Goal: Task Accomplishment & Management: Complete application form

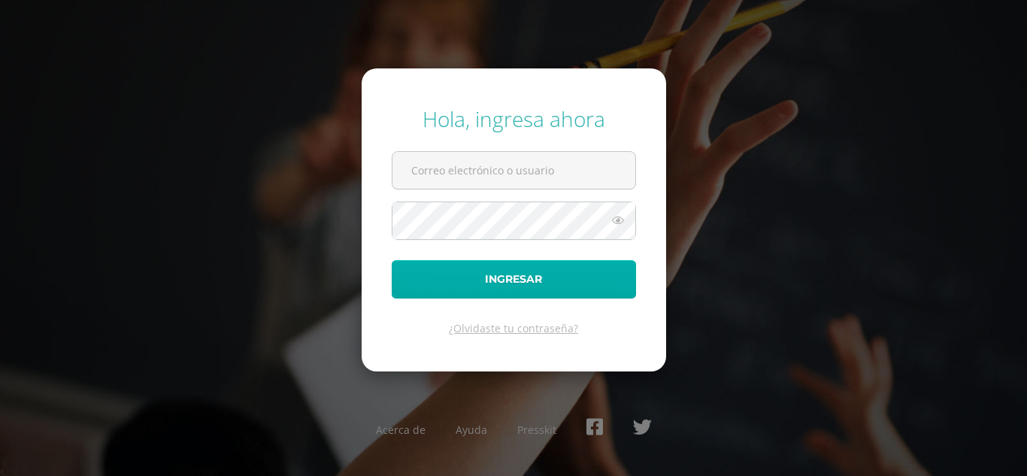
type input "[EMAIL_ADDRESS][DOMAIN_NAME]"
click at [548, 268] on button "Ingresar" at bounding box center [514, 279] width 244 height 38
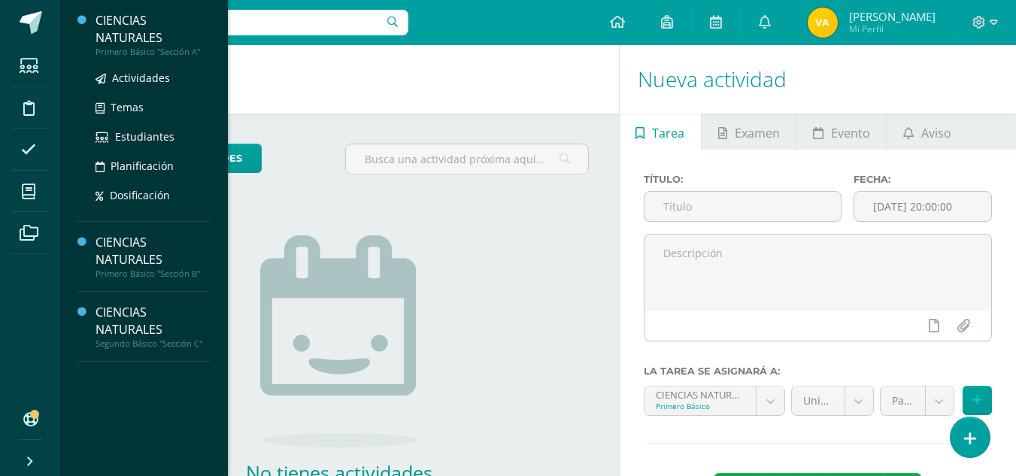
click at [139, 27] on div "CIENCIAS NATURALES" at bounding box center [153, 29] width 114 height 35
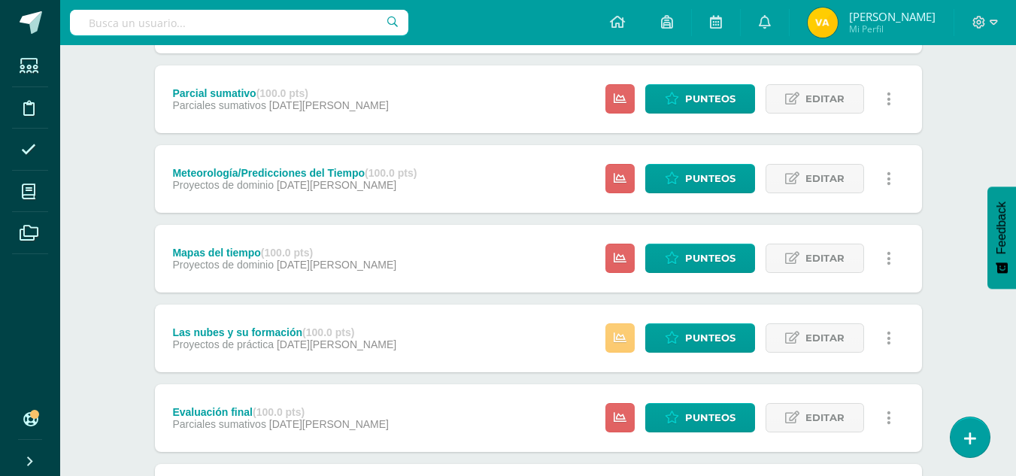
scroll to position [284, 0]
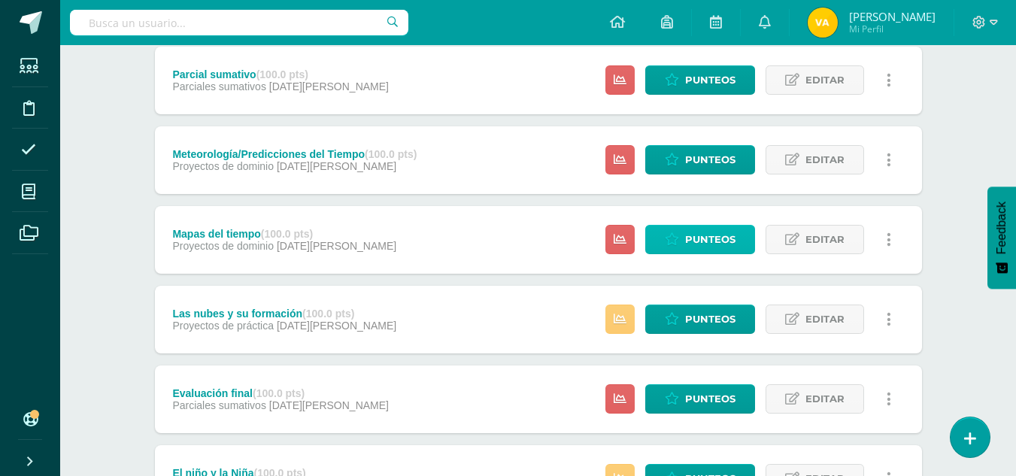
click at [726, 240] on span "Punteos" at bounding box center [710, 240] width 50 height 28
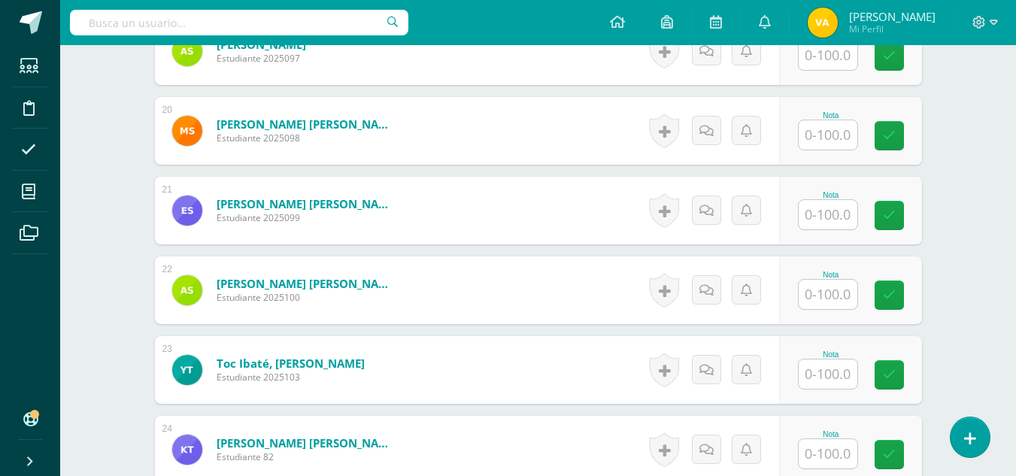
scroll to position [2107, 0]
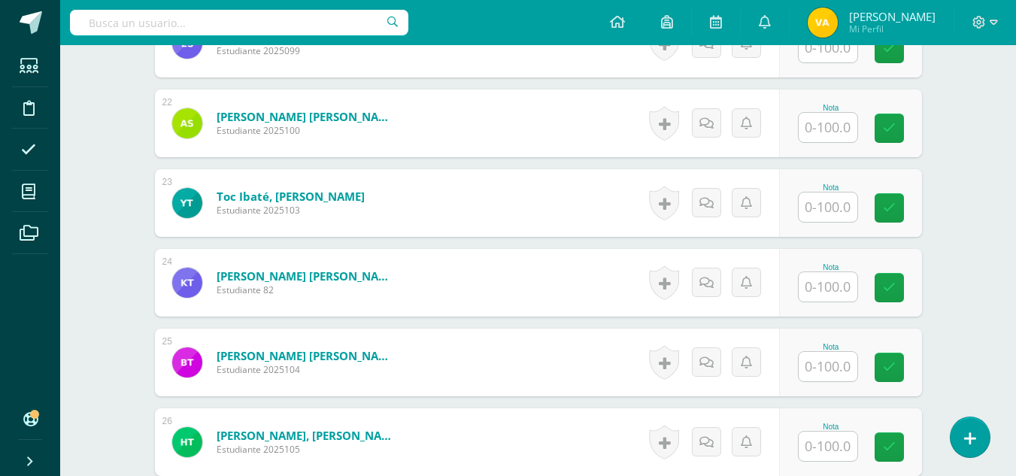
click at [832, 281] on input "text" at bounding box center [828, 286] width 59 height 29
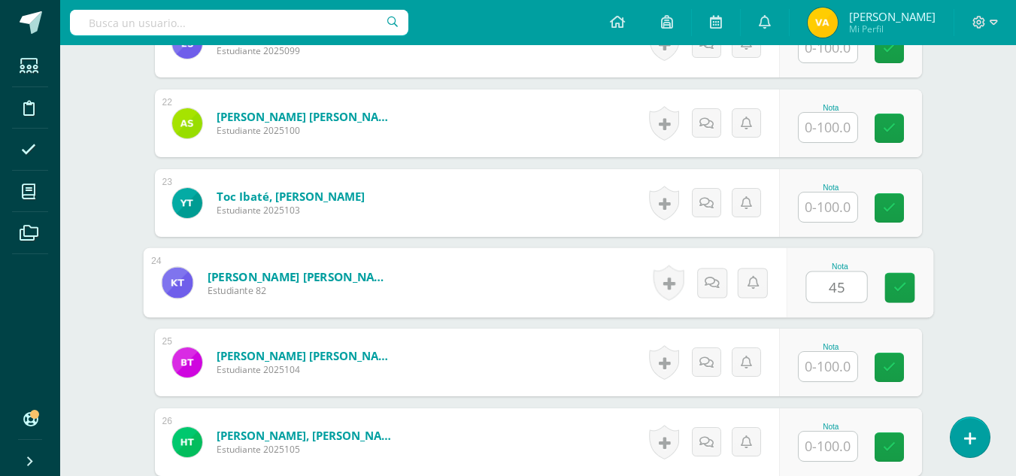
type input "45"
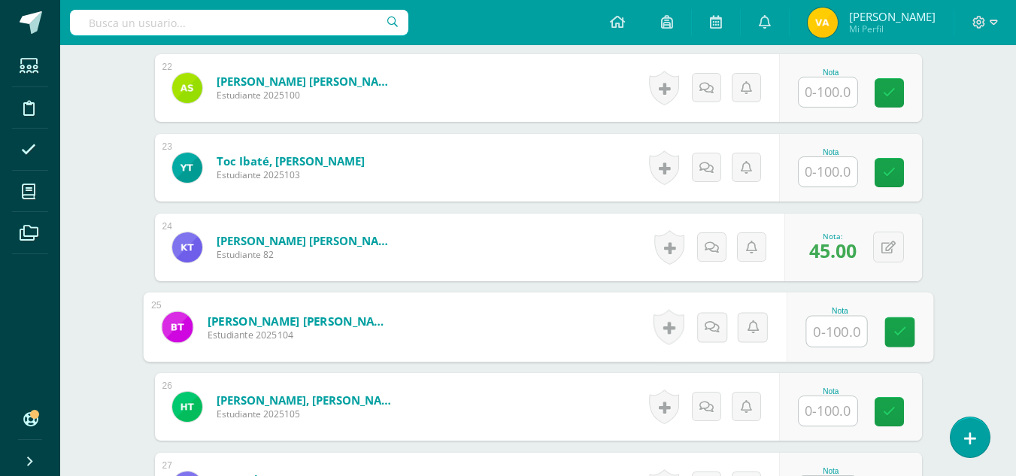
scroll to position [2067, 0]
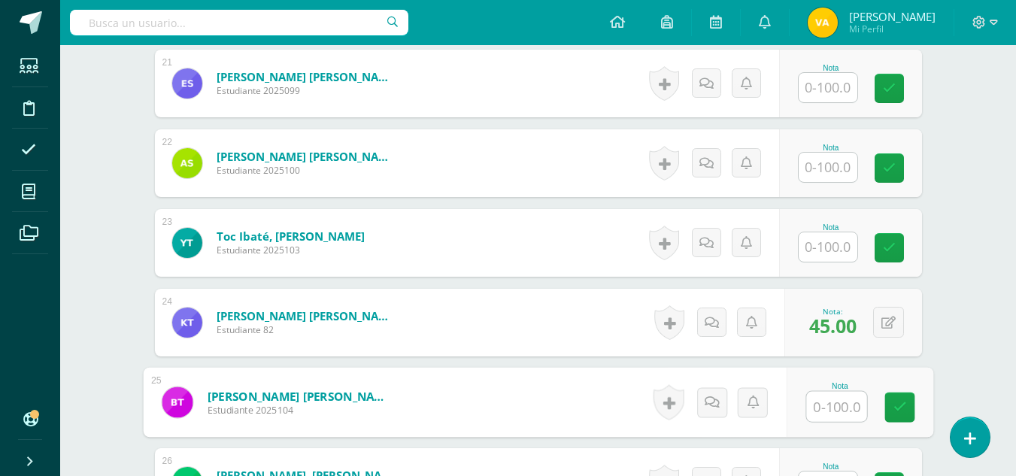
click at [831, 166] on input "text" at bounding box center [828, 167] width 59 height 29
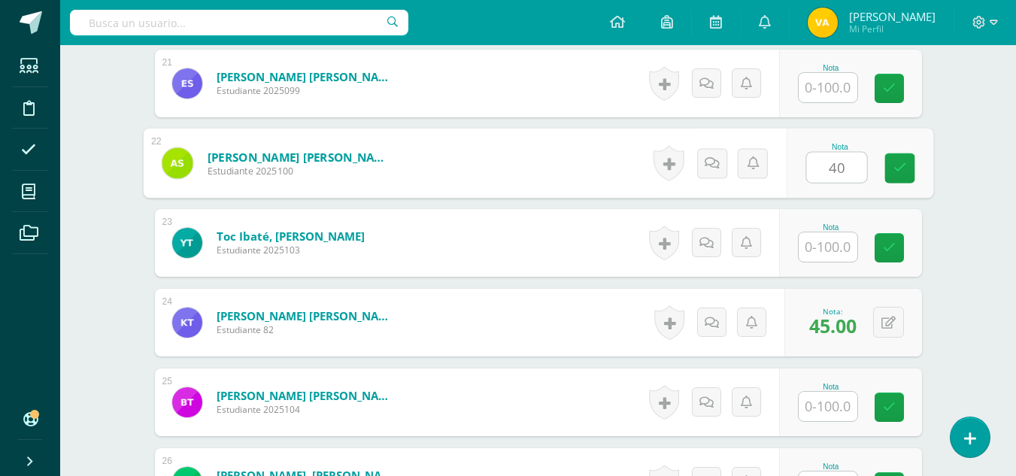
type input "40"
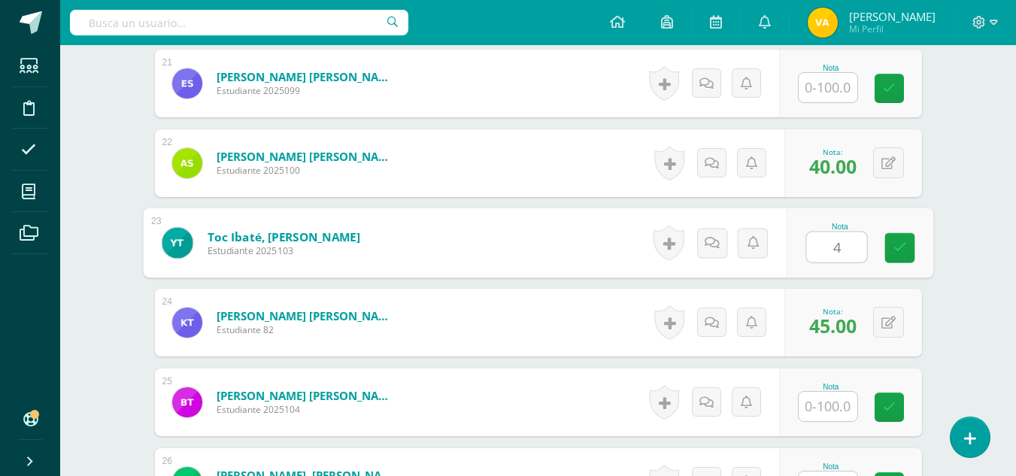
type input "40"
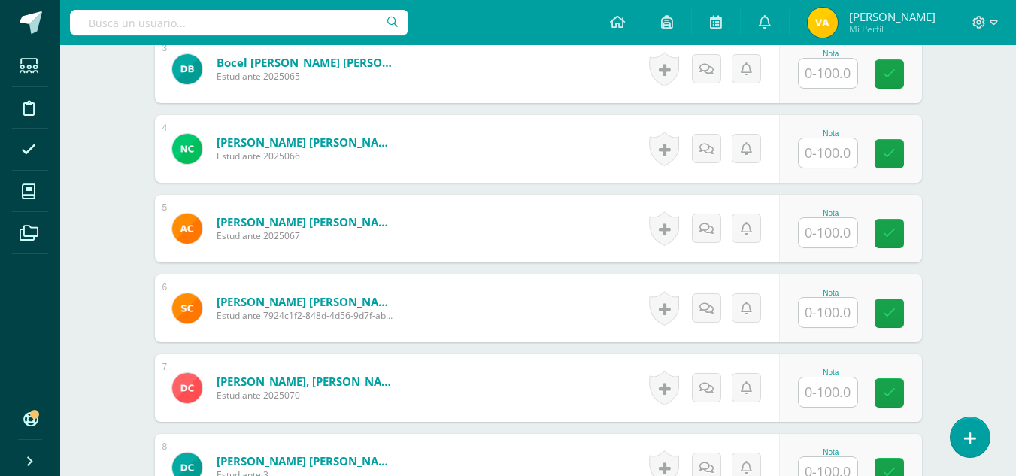
scroll to position [639, 0]
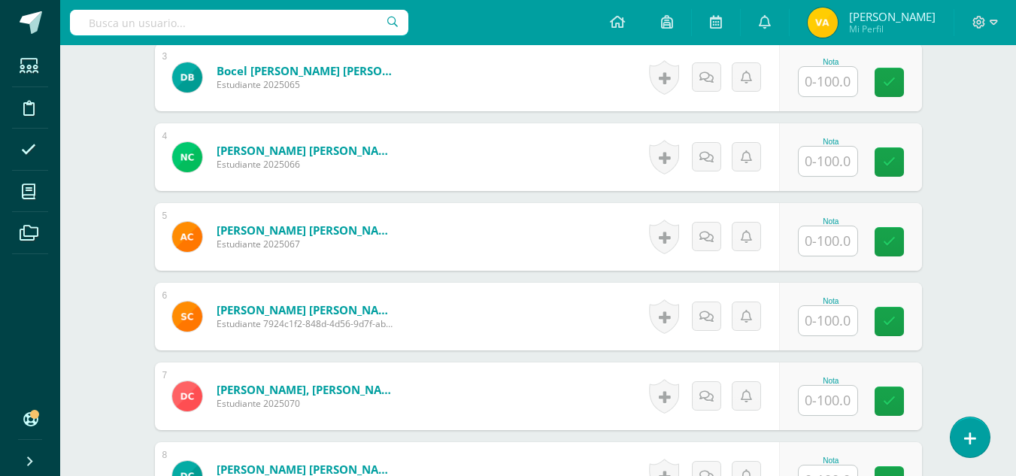
click at [843, 234] on input "text" at bounding box center [828, 240] width 59 height 29
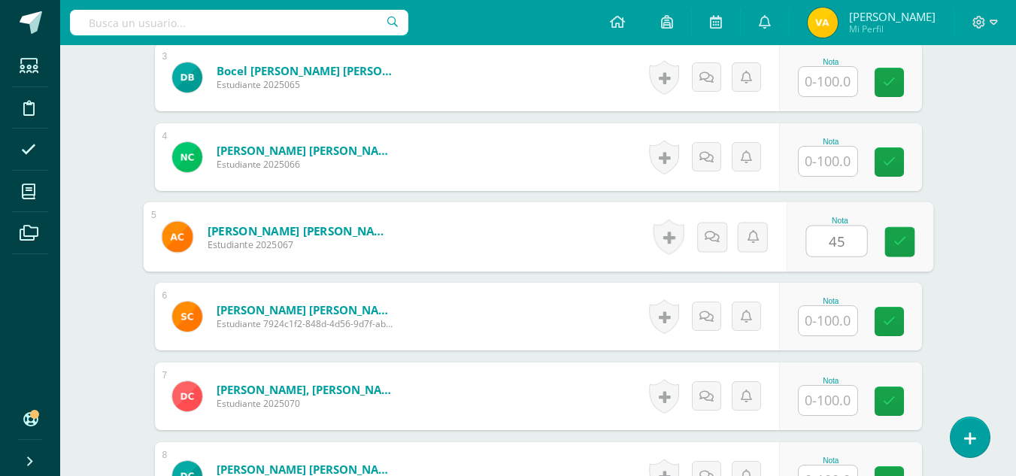
type input "45"
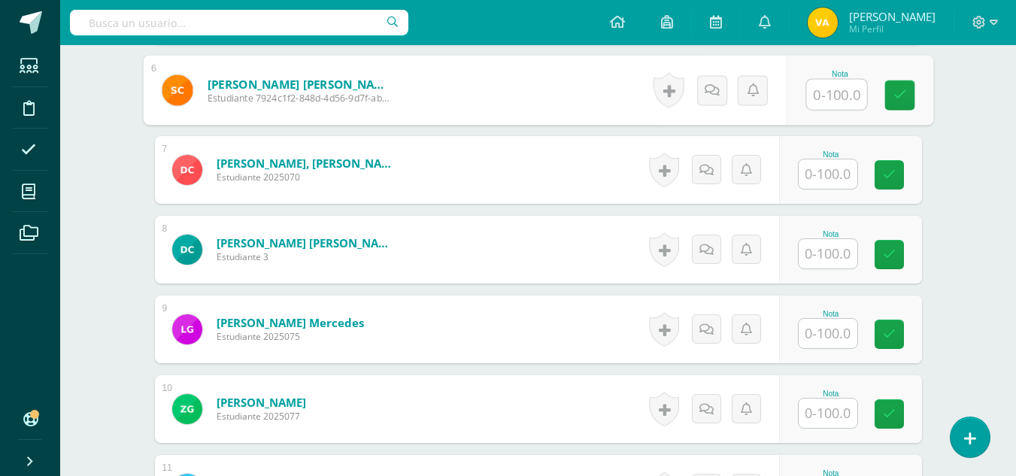
scroll to position [789, 0]
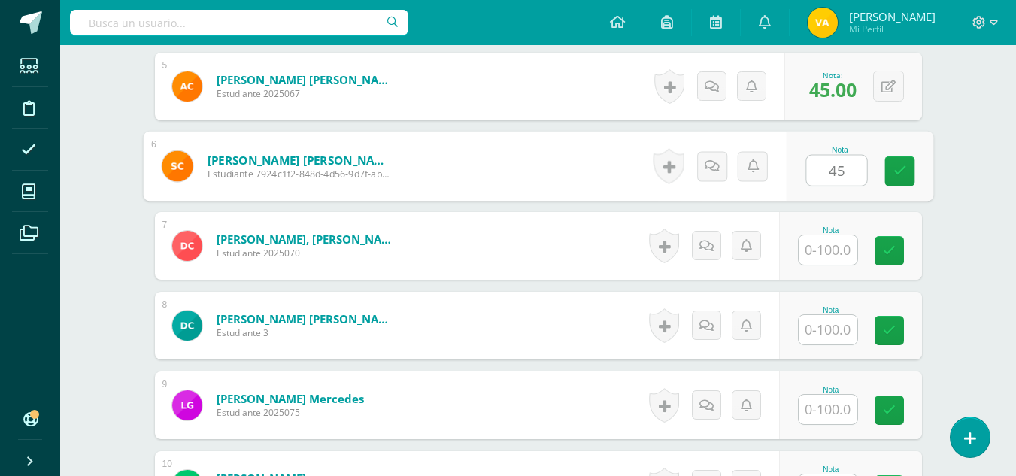
type input "45"
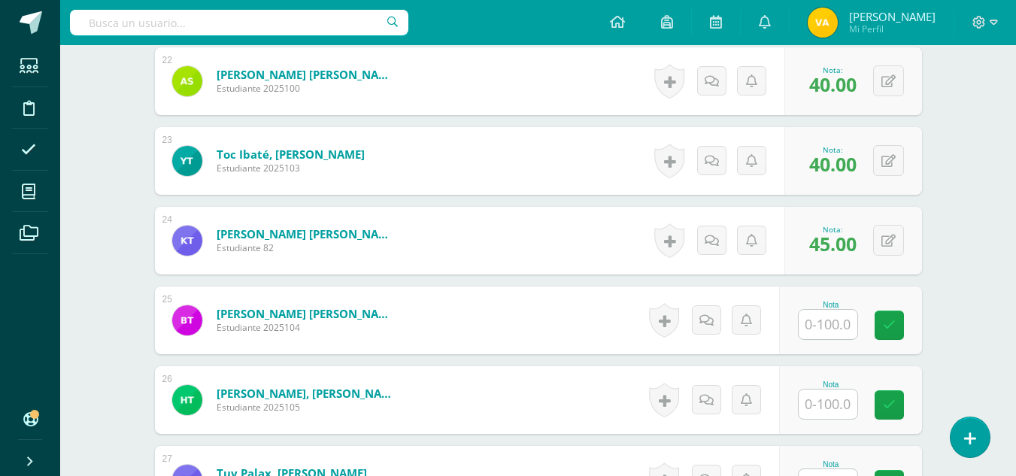
scroll to position [2293, 0]
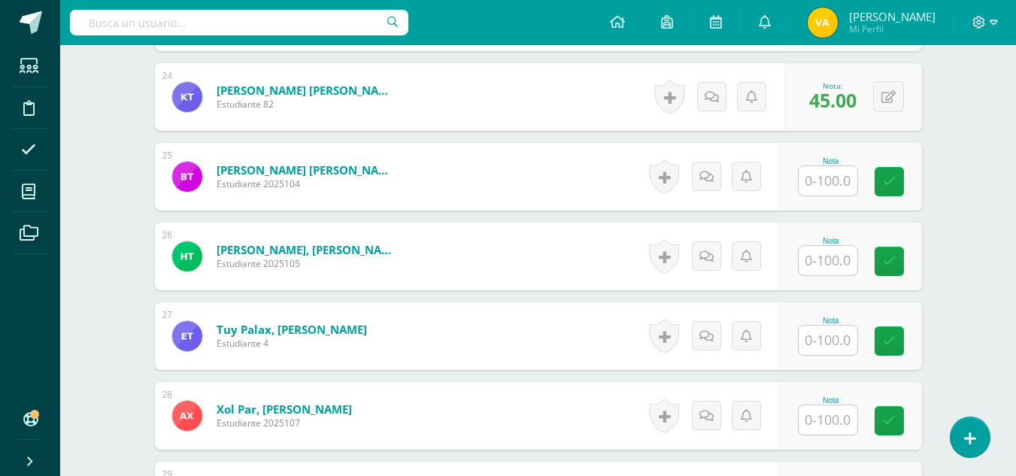
click at [829, 256] on input "text" at bounding box center [828, 260] width 59 height 29
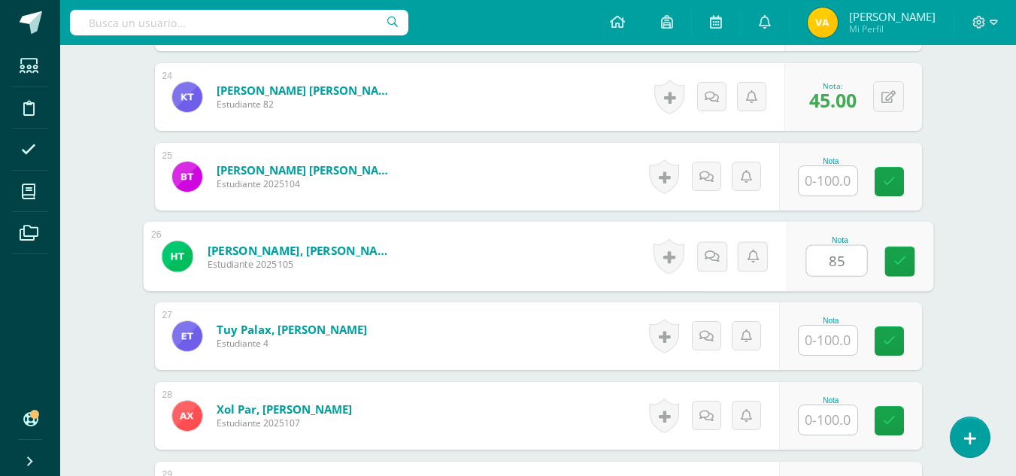
type input "85"
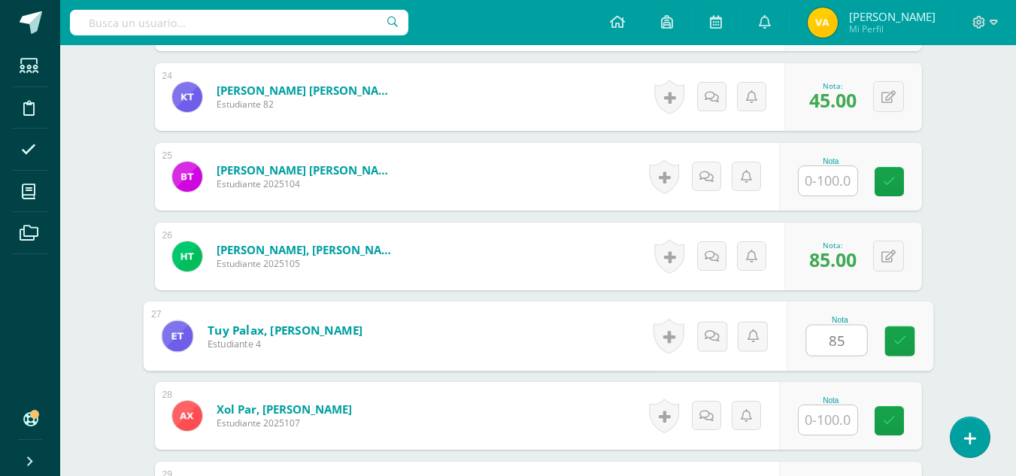
type input "85"
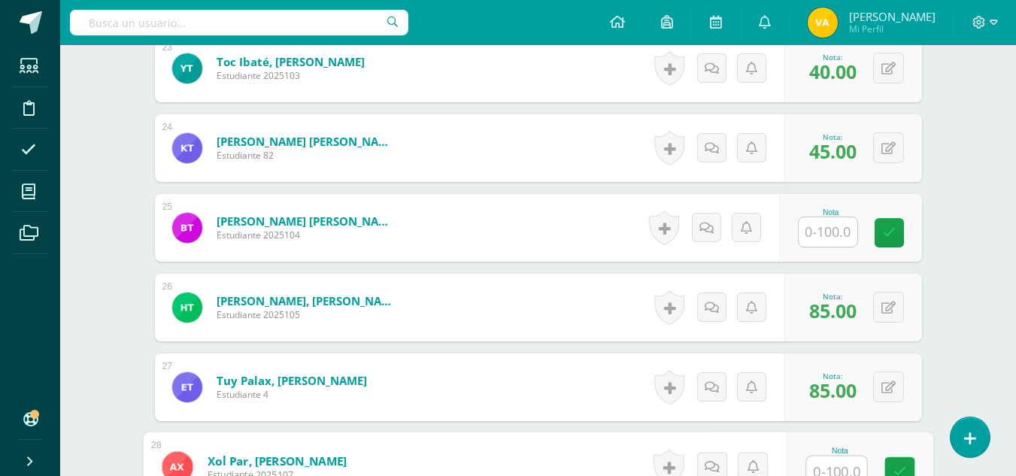
scroll to position [2218, 0]
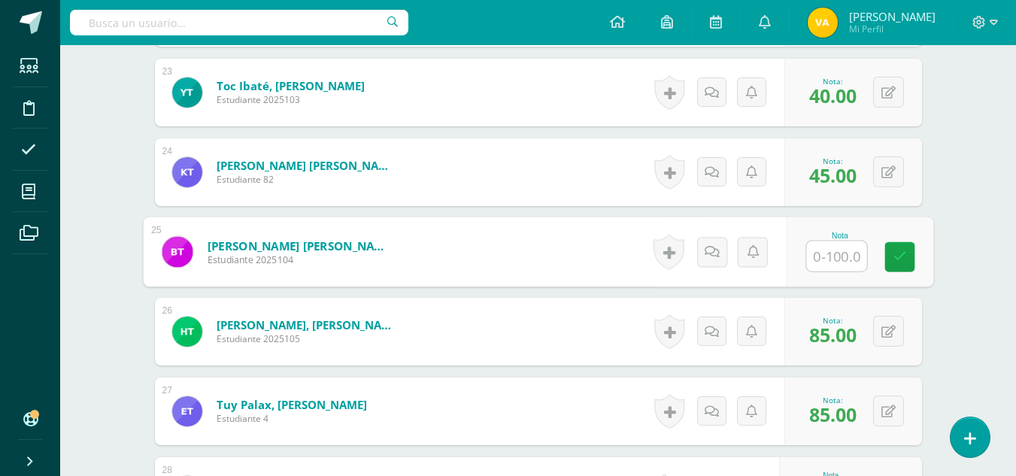
click at [839, 261] on input "text" at bounding box center [836, 256] width 60 height 30
type input "50"
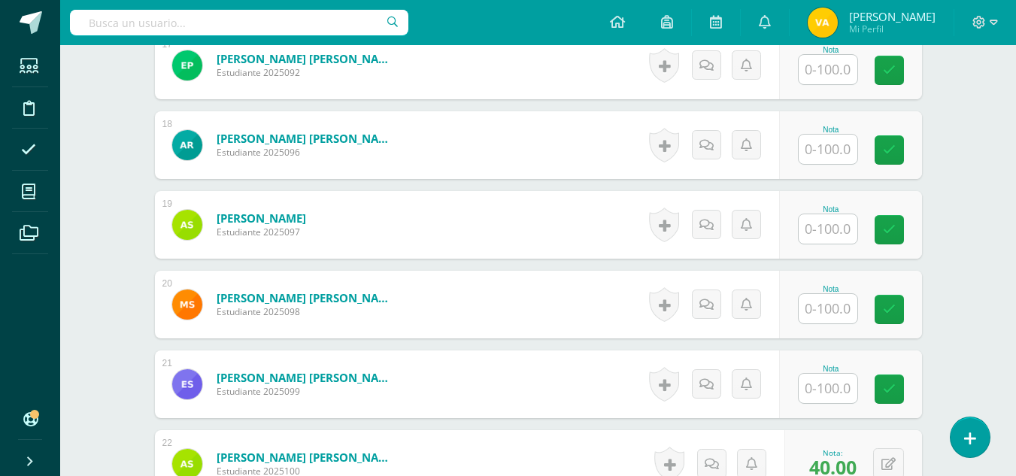
scroll to position [1616, 0]
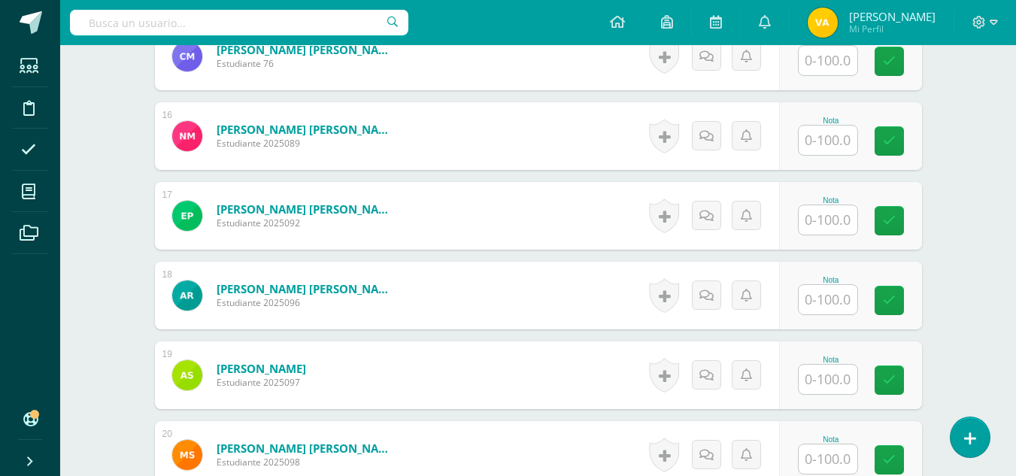
click at [832, 226] on input "text" at bounding box center [828, 219] width 59 height 29
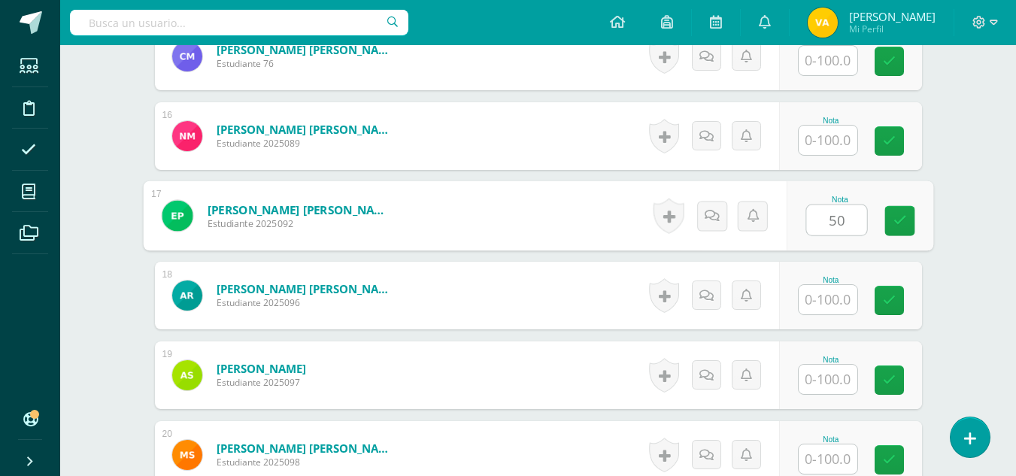
type input "50"
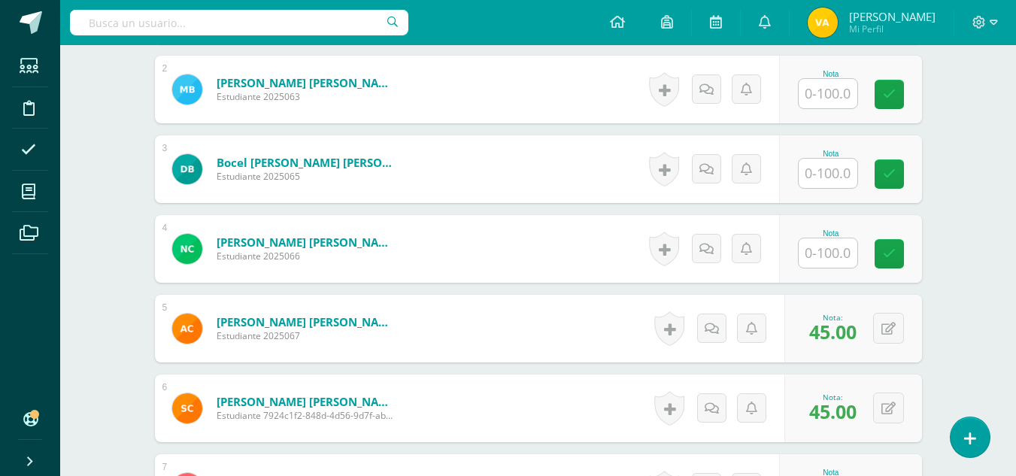
scroll to position [413, 0]
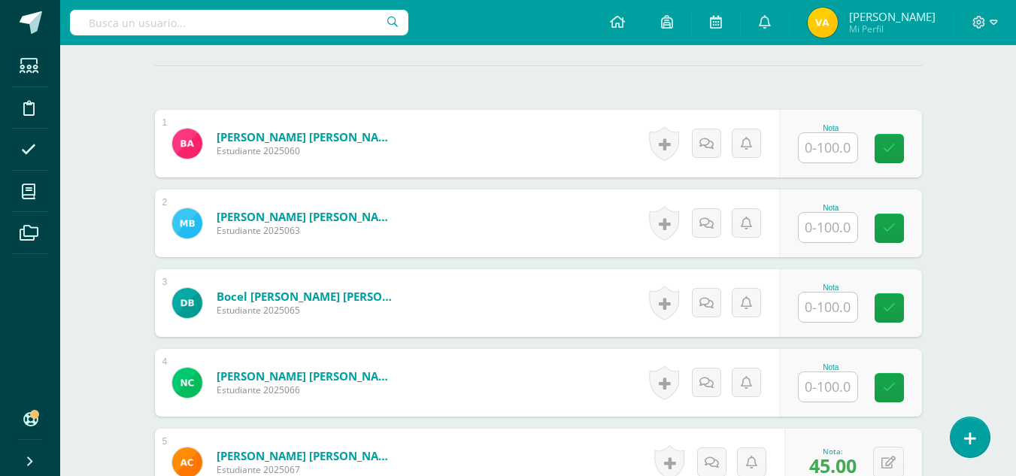
click at [836, 147] on input "text" at bounding box center [828, 147] width 59 height 29
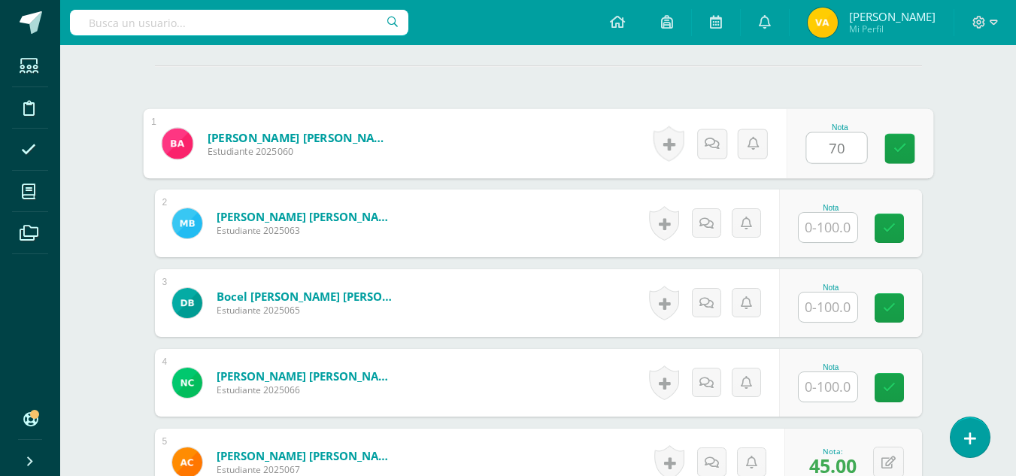
type input "70"
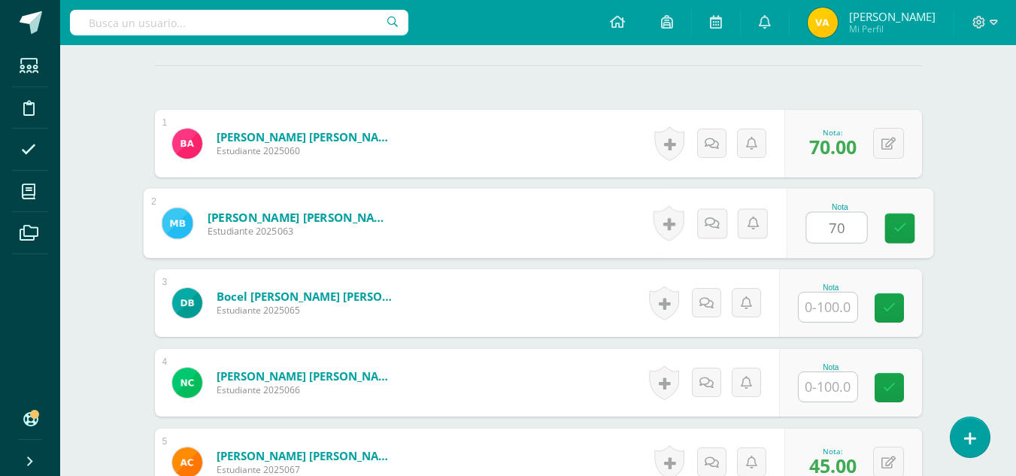
type input "70"
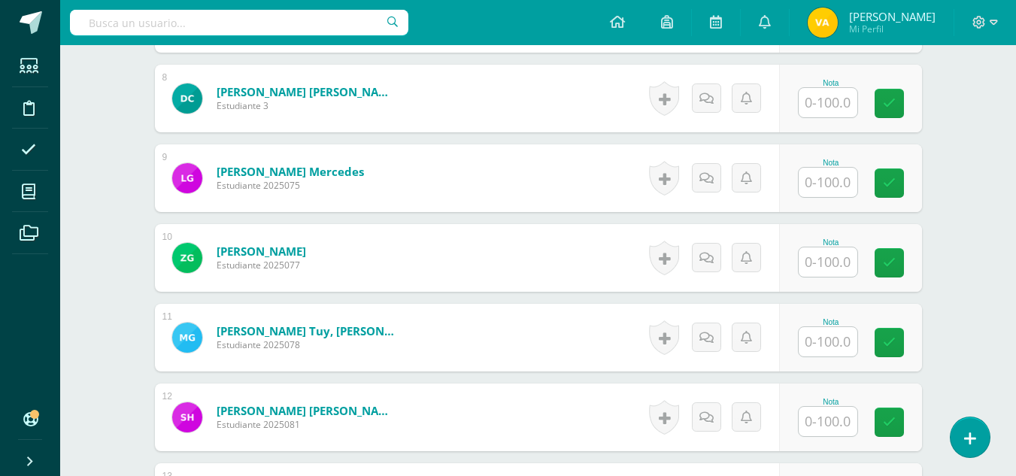
scroll to position [1165, 0]
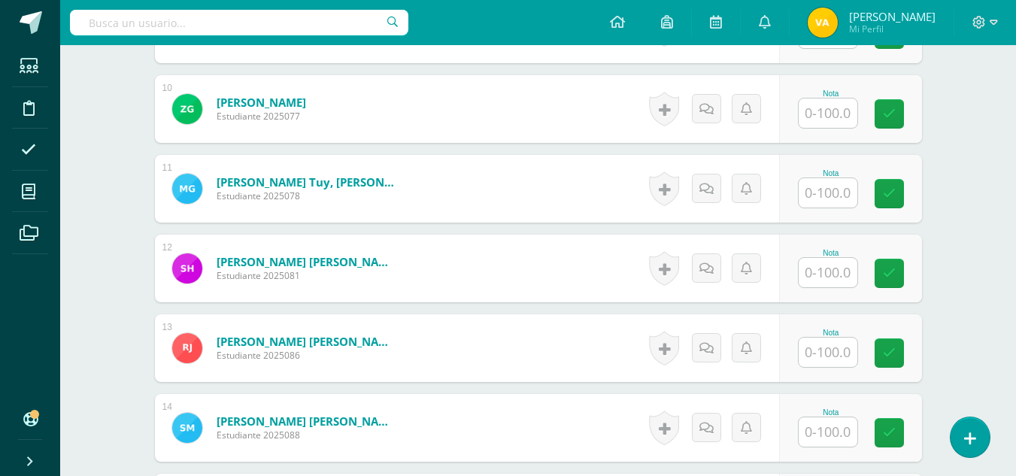
click at [831, 117] on input "text" at bounding box center [828, 113] width 59 height 29
type input "70"
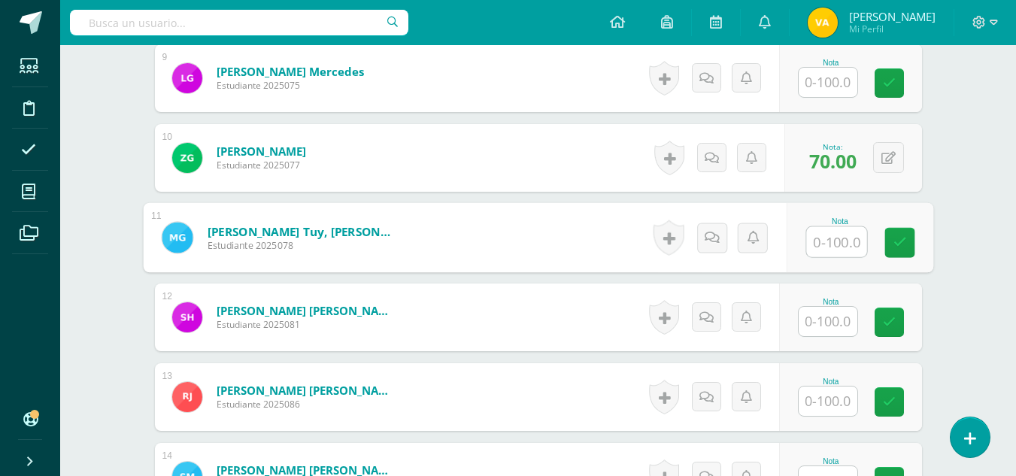
scroll to position [1090, 0]
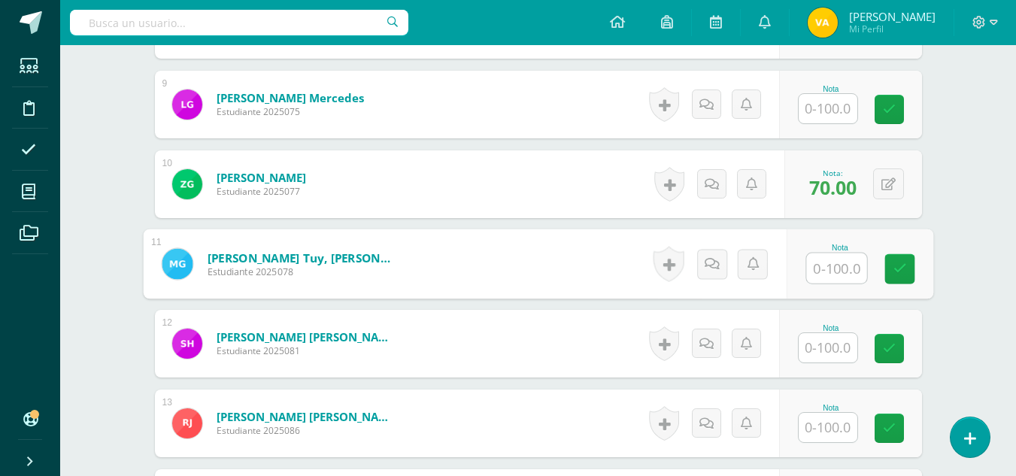
click at [831, 109] on input "text" at bounding box center [828, 108] width 59 height 29
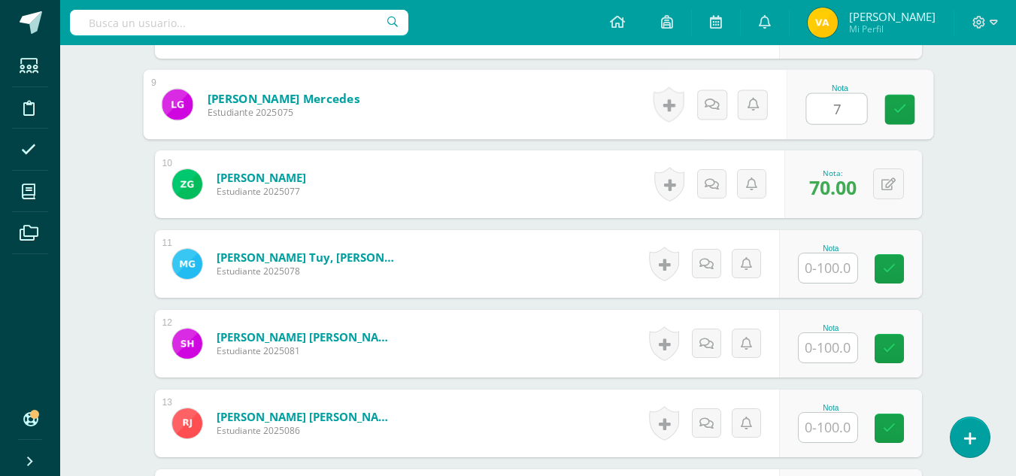
type input "70"
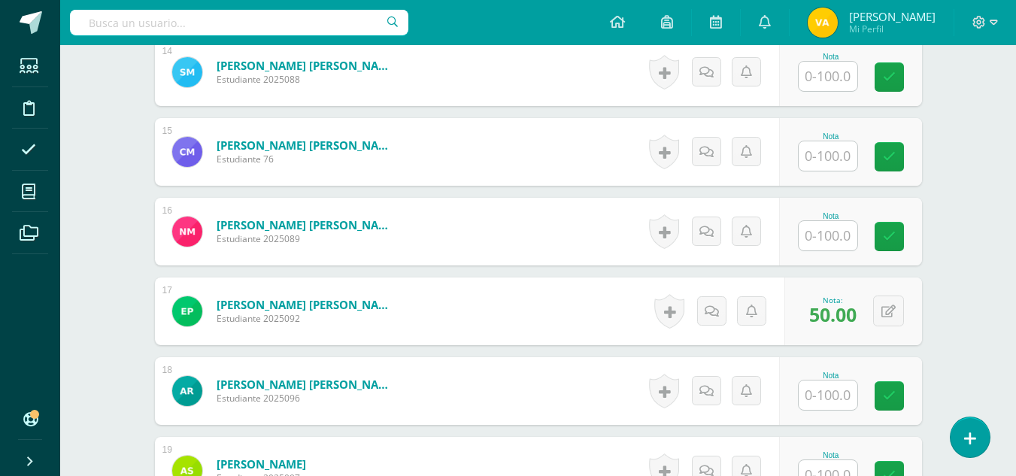
scroll to position [1541, 0]
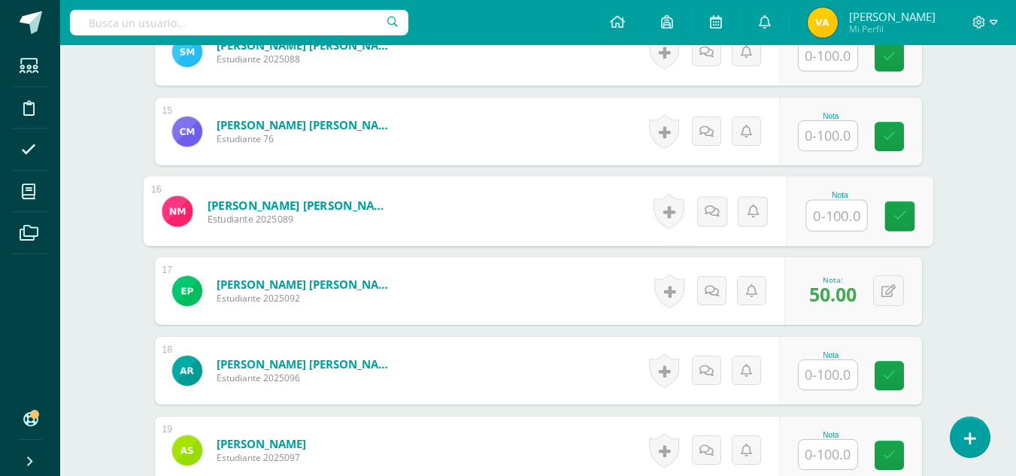
click at [831, 216] on input "text" at bounding box center [836, 216] width 60 height 30
type input "65"
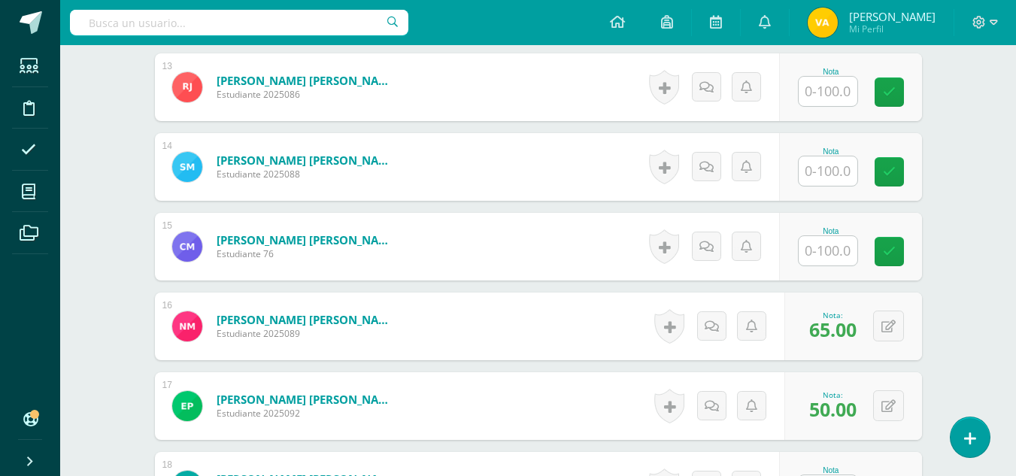
scroll to position [1391, 0]
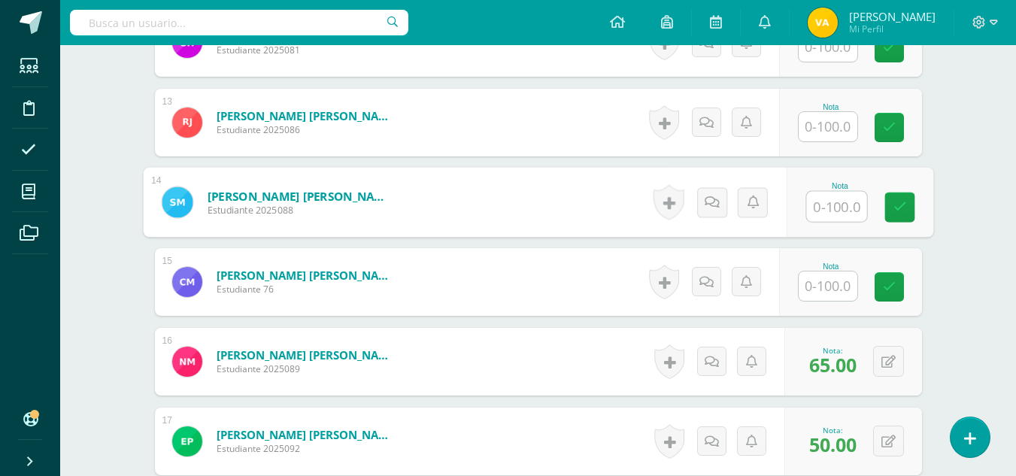
click at [834, 205] on input "text" at bounding box center [836, 207] width 60 height 30
type input "65"
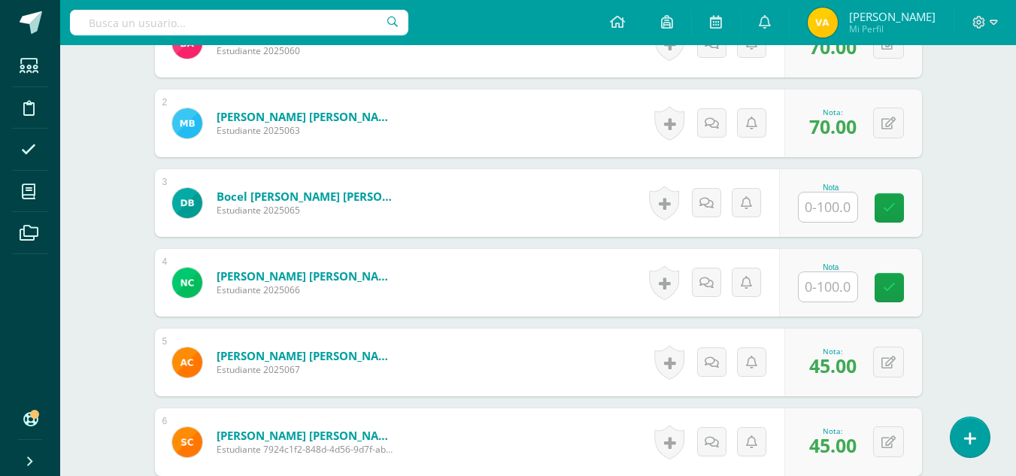
scroll to position [563, 0]
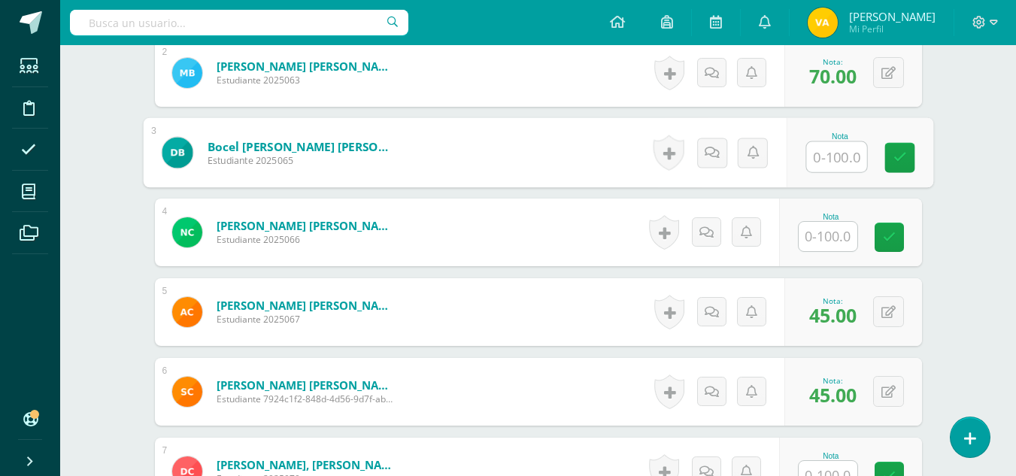
click at [835, 161] on input "text" at bounding box center [836, 157] width 60 height 30
type input "55"
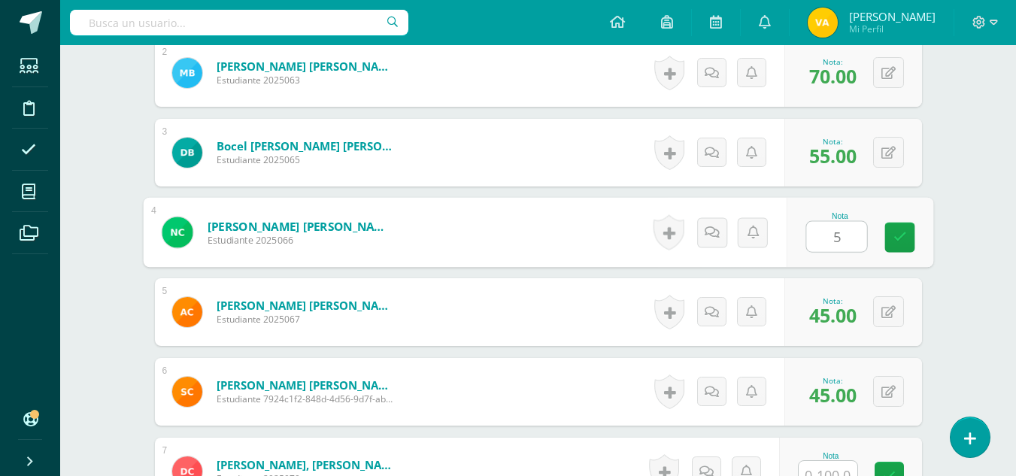
type input "55"
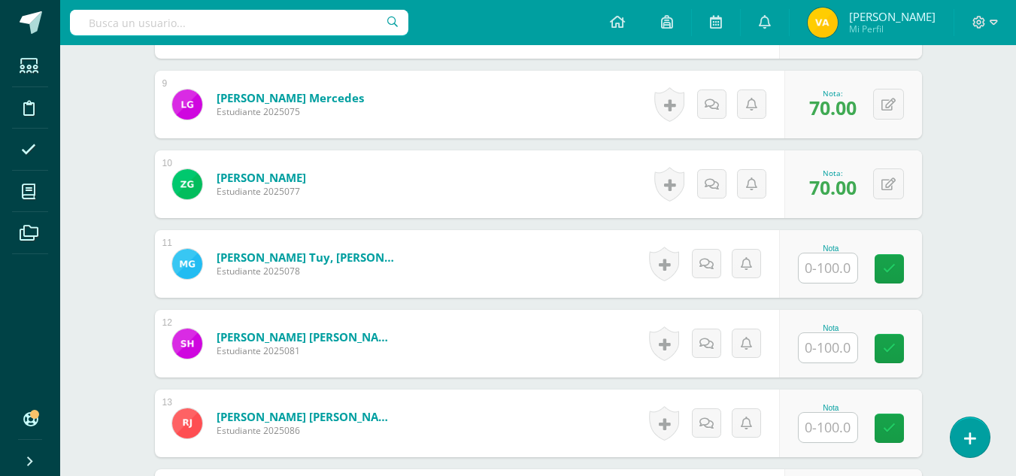
scroll to position [1165, 0]
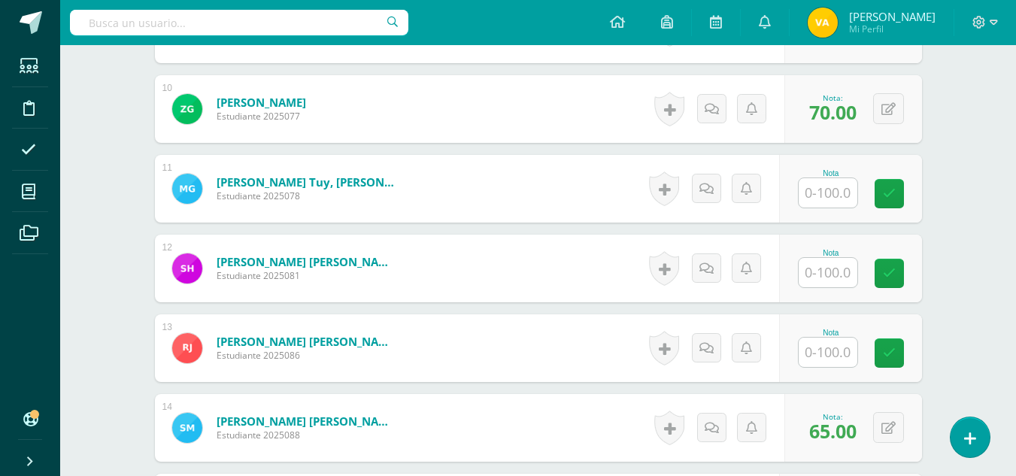
click at [839, 219] on div "Nota" at bounding box center [850, 189] width 143 height 68
click at [839, 187] on input "text" at bounding box center [828, 192] width 59 height 29
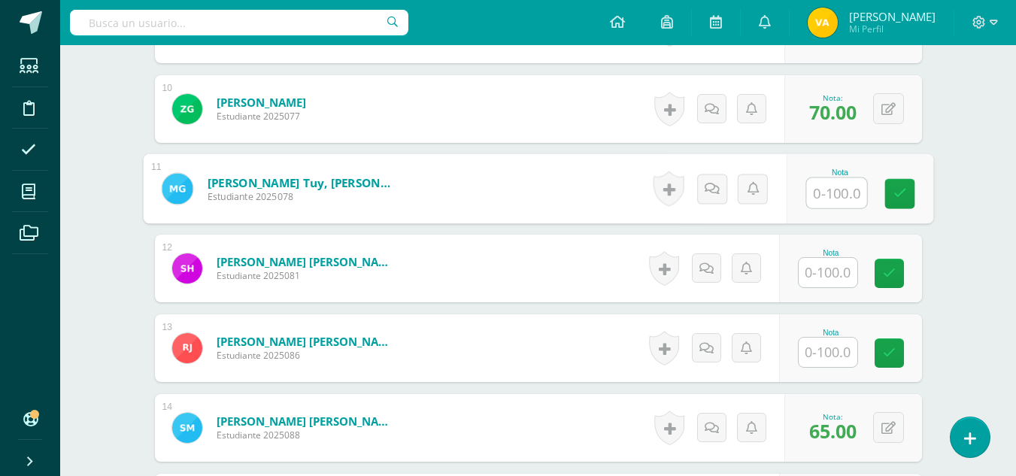
click at [836, 193] on input "text" at bounding box center [836, 193] width 60 height 30
type input "60"
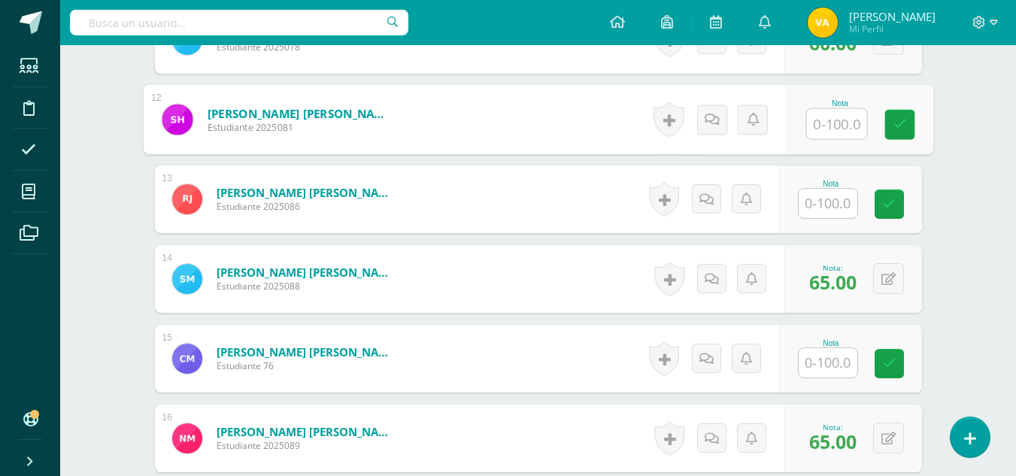
scroll to position [1315, 0]
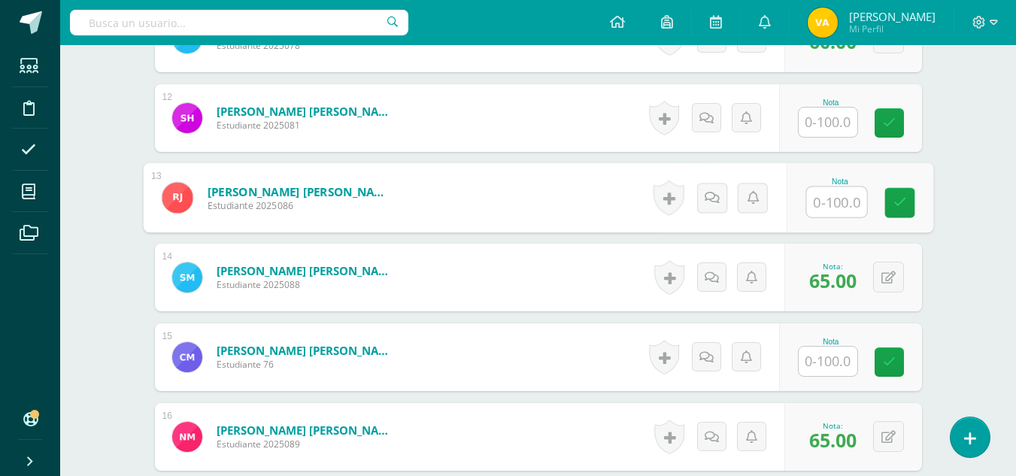
click at [830, 193] on input "text" at bounding box center [836, 202] width 60 height 30
type input "60"
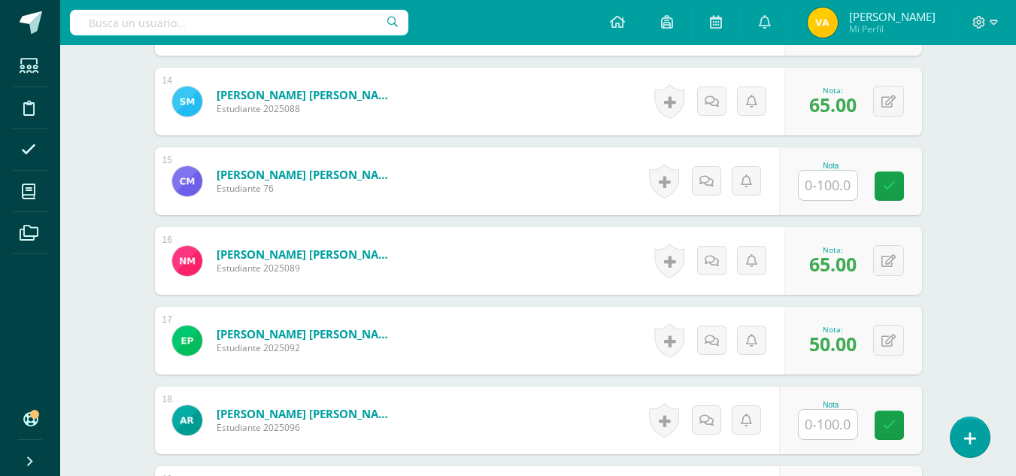
scroll to position [1466, 0]
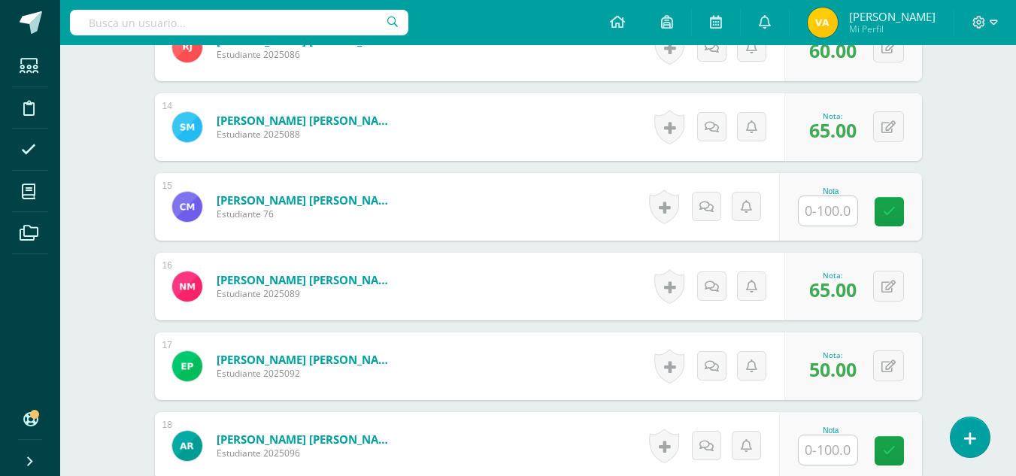
click at [826, 210] on input "text" at bounding box center [828, 210] width 59 height 29
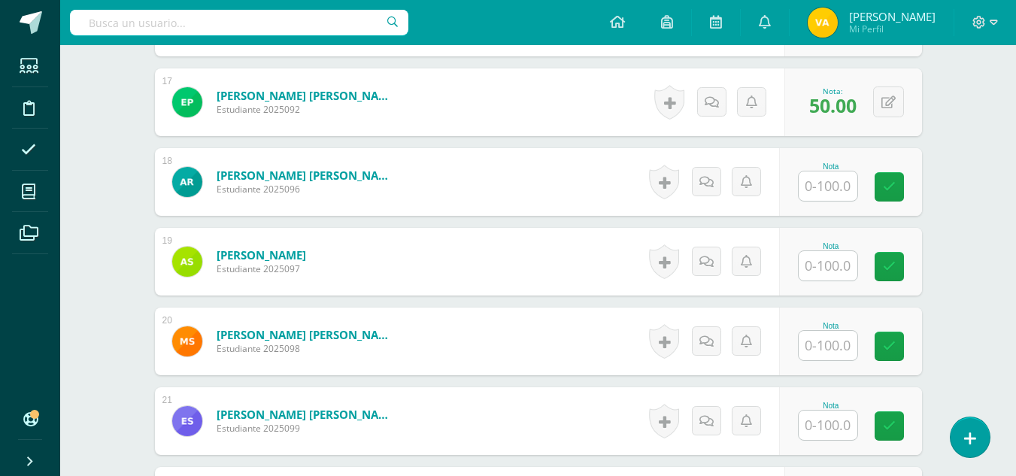
scroll to position [1767, 0]
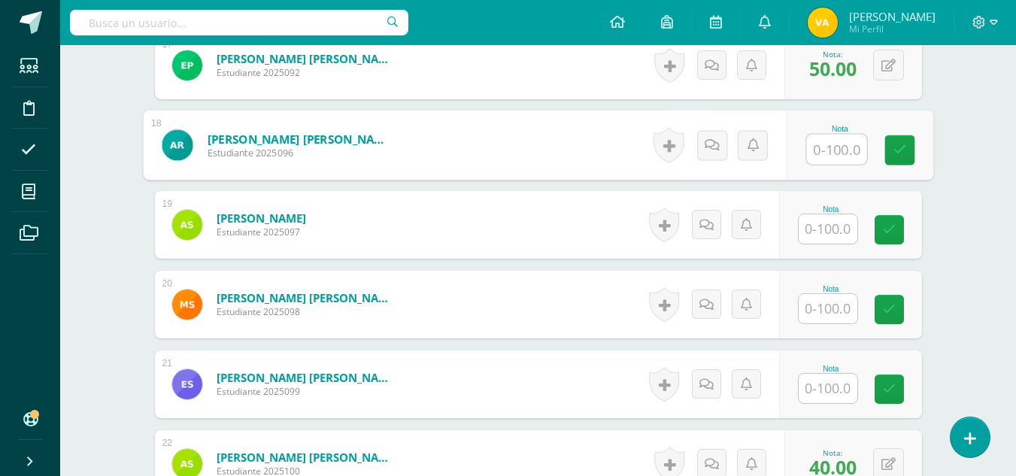
click at [837, 153] on input "text" at bounding box center [836, 150] width 60 height 30
type input "70"
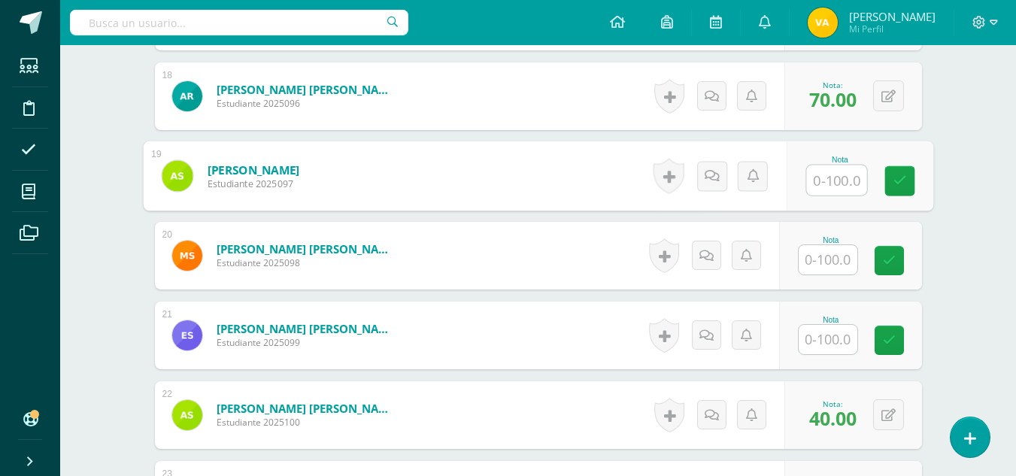
scroll to position [1842, 0]
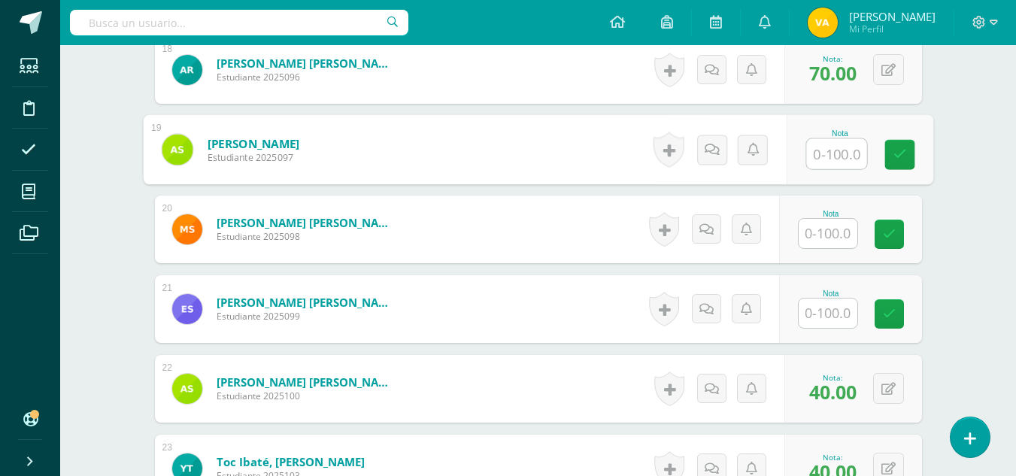
click at [841, 299] on input "text" at bounding box center [828, 313] width 59 height 29
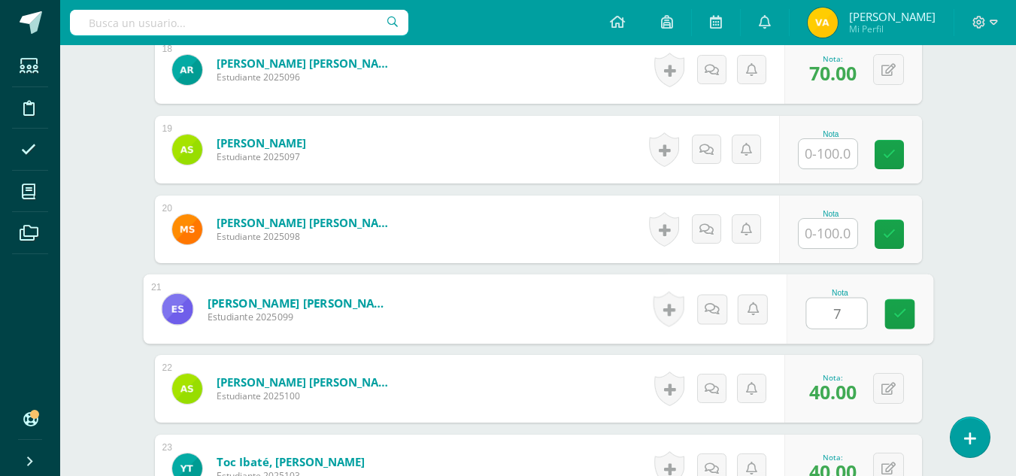
type input "70"
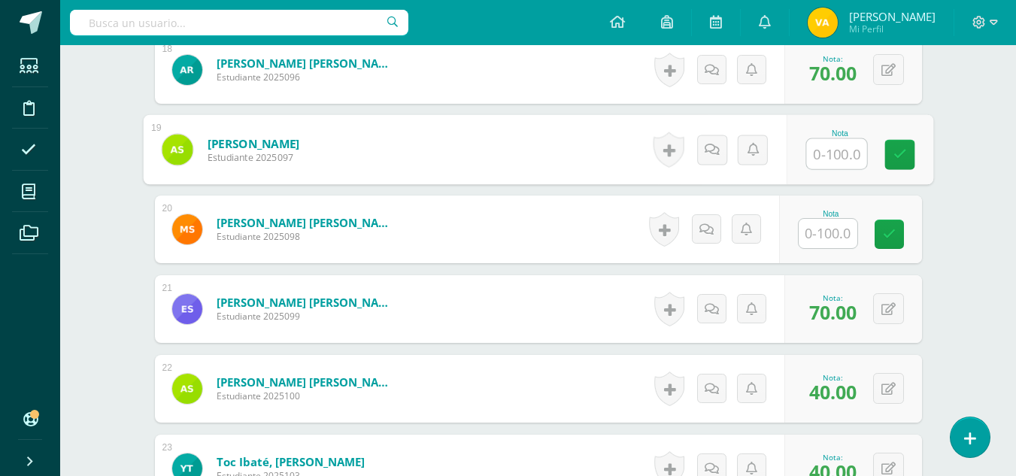
click at [824, 155] on input "text" at bounding box center [836, 154] width 60 height 30
type input "60"
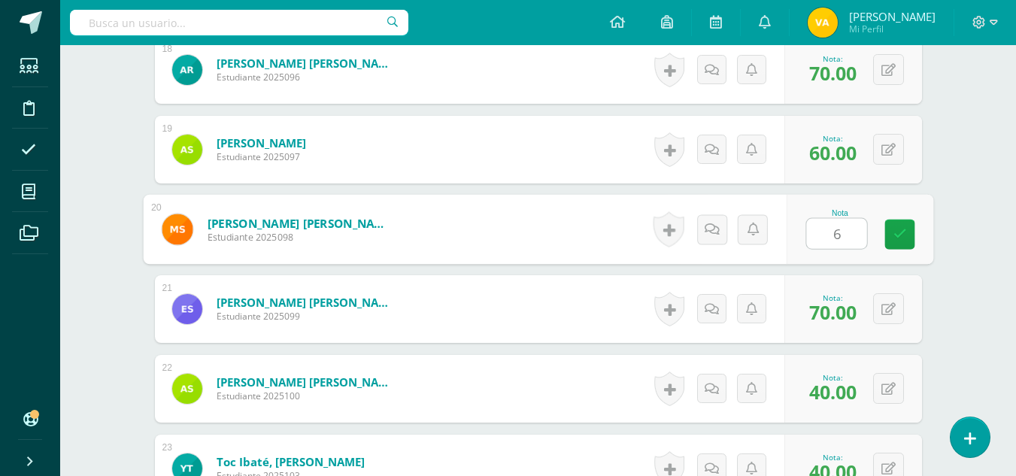
type input "60"
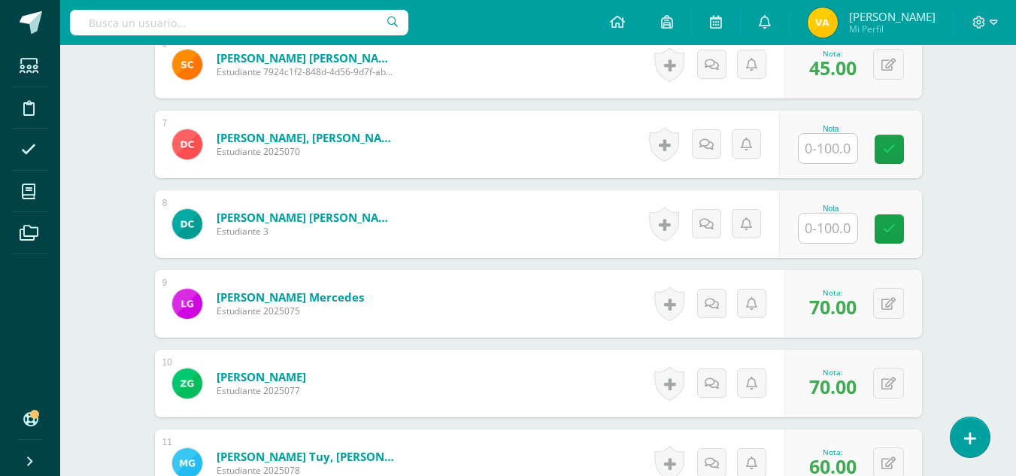
scroll to position [864, 0]
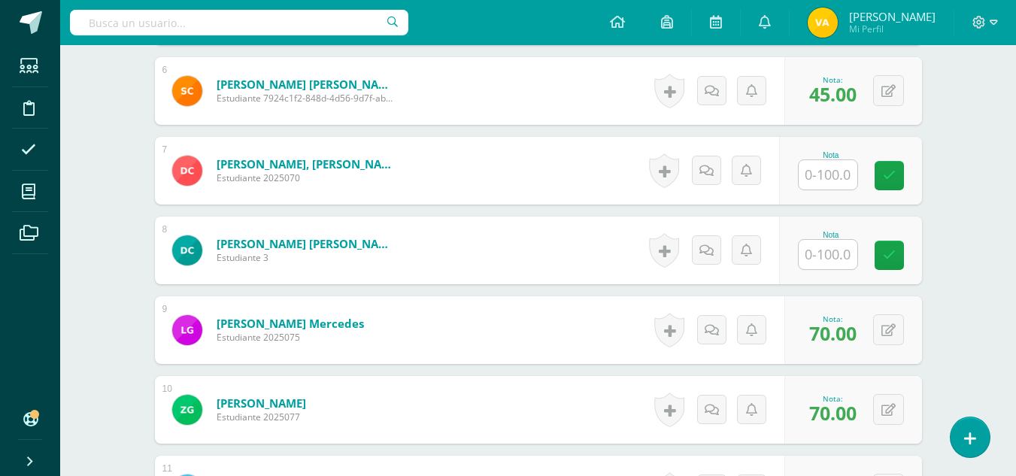
click at [830, 175] on input "text" at bounding box center [828, 174] width 59 height 29
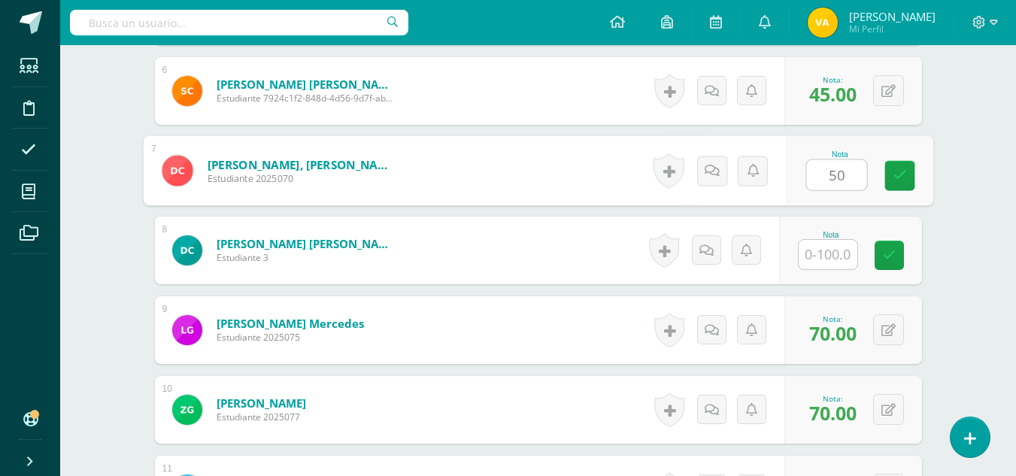
type input "50"
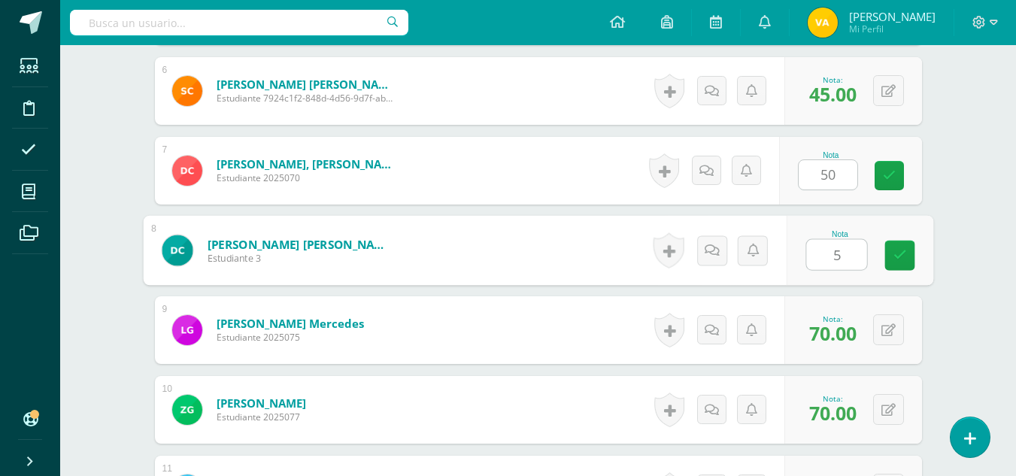
type input "50"
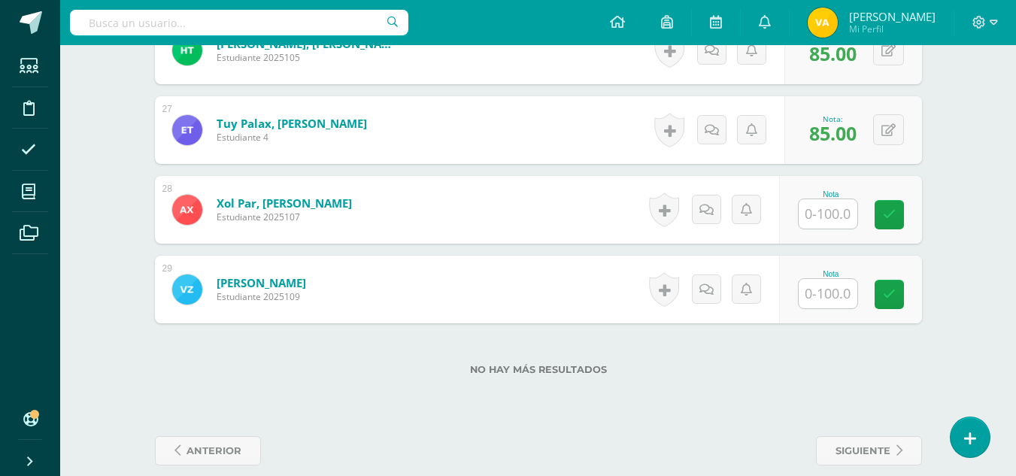
scroll to position [2519, 0]
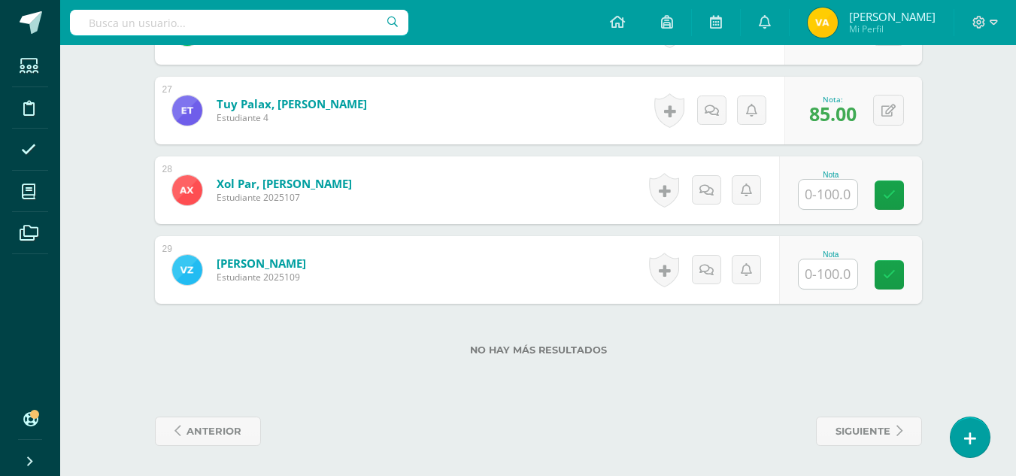
click at [831, 194] on input "text" at bounding box center [828, 194] width 59 height 29
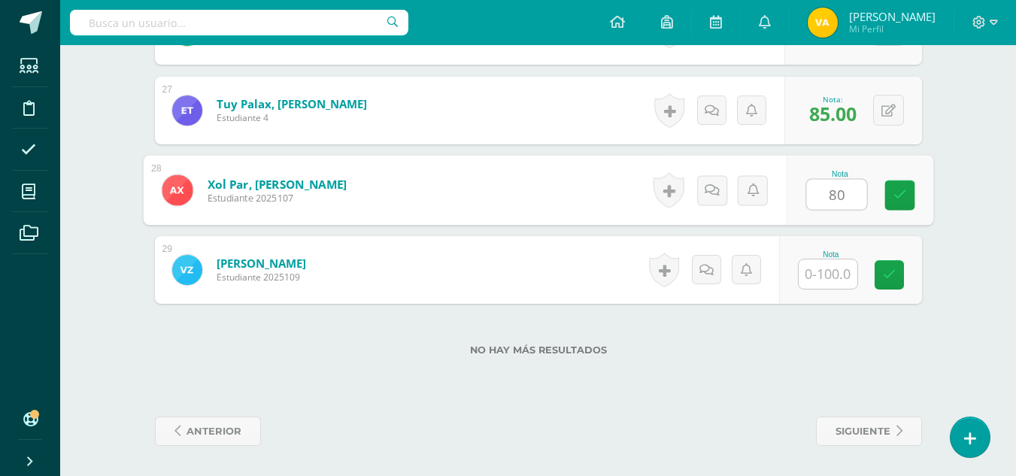
type input "80"
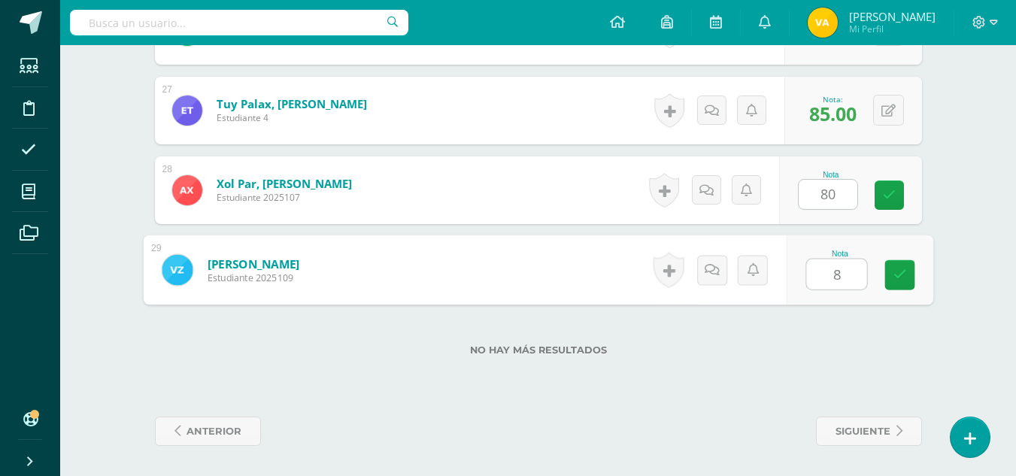
type input "80"
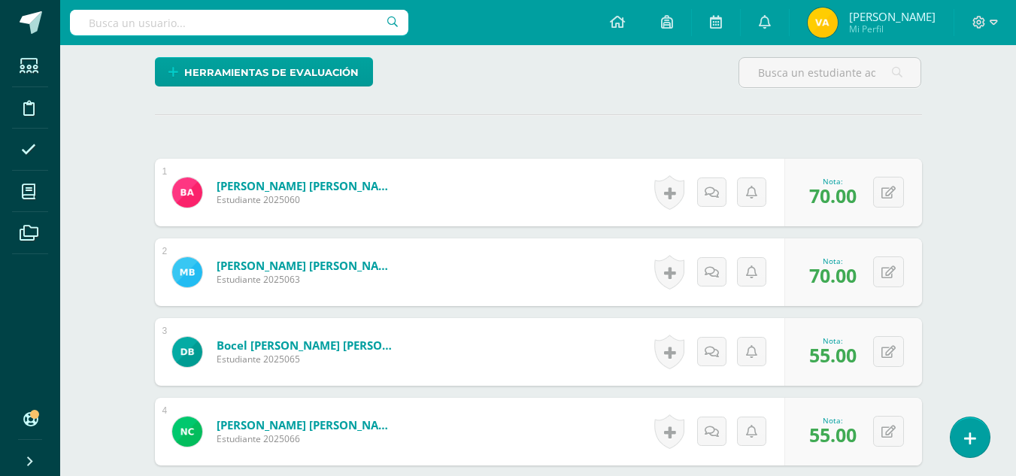
scroll to position [338, 0]
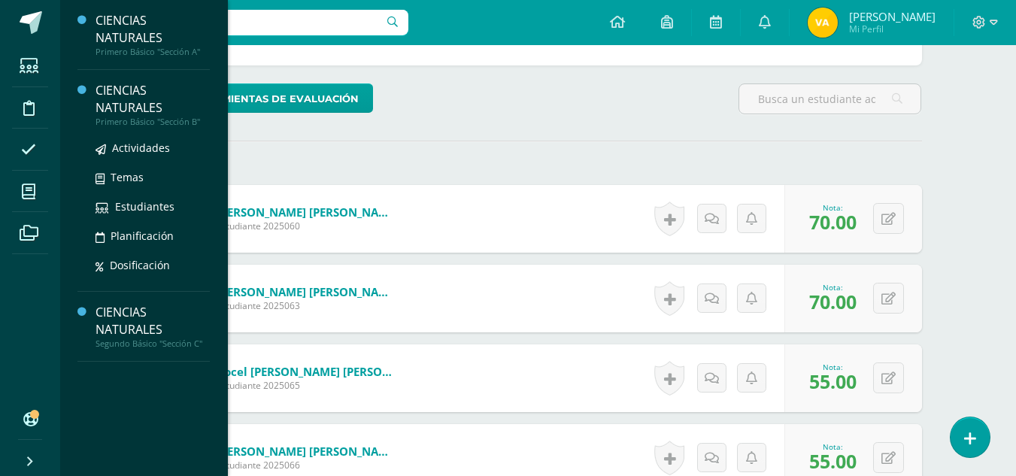
click at [120, 101] on div "CIENCIAS NATURALES" at bounding box center [153, 99] width 114 height 35
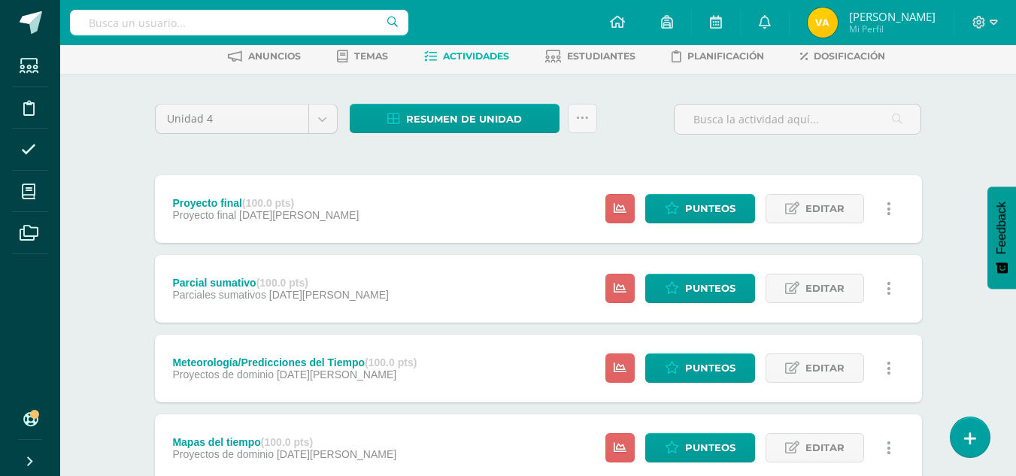
scroll to position [301, 0]
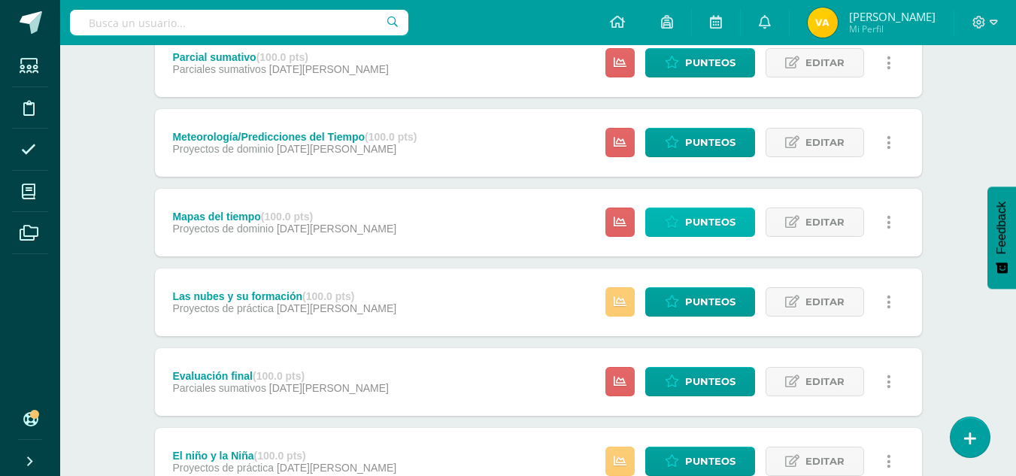
click at [705, 221] on span "Punteos" at bounding box center [710, 222] width 50 height 28
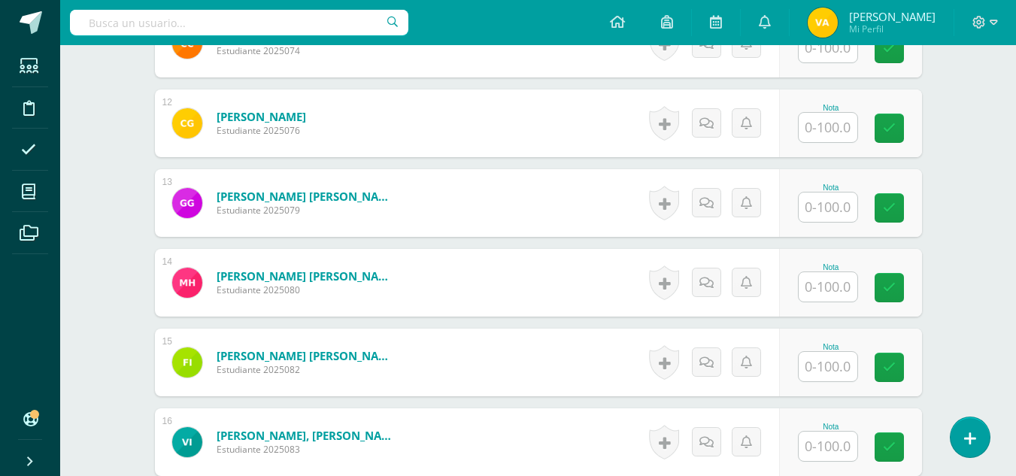
scroll to position [1376, 0]
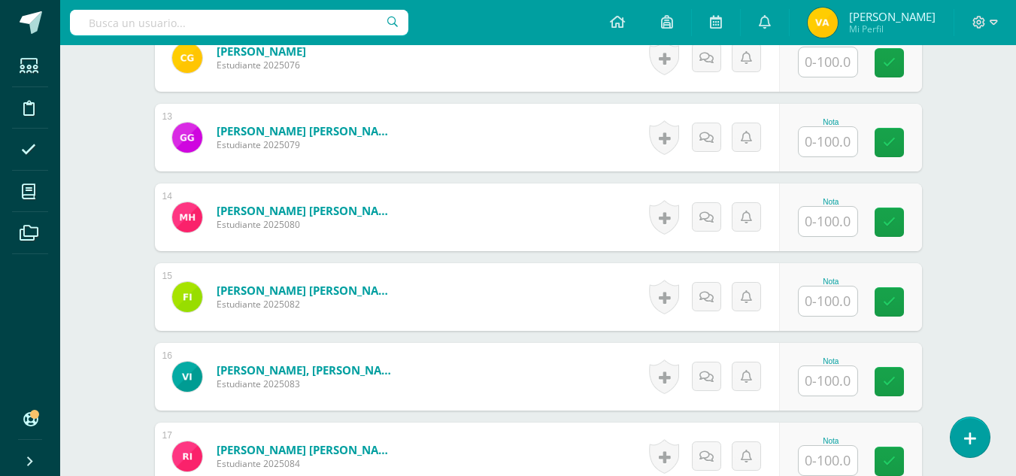
click at [831, 223] on input "text" at bounding box center [828, 221] width 59 height 29
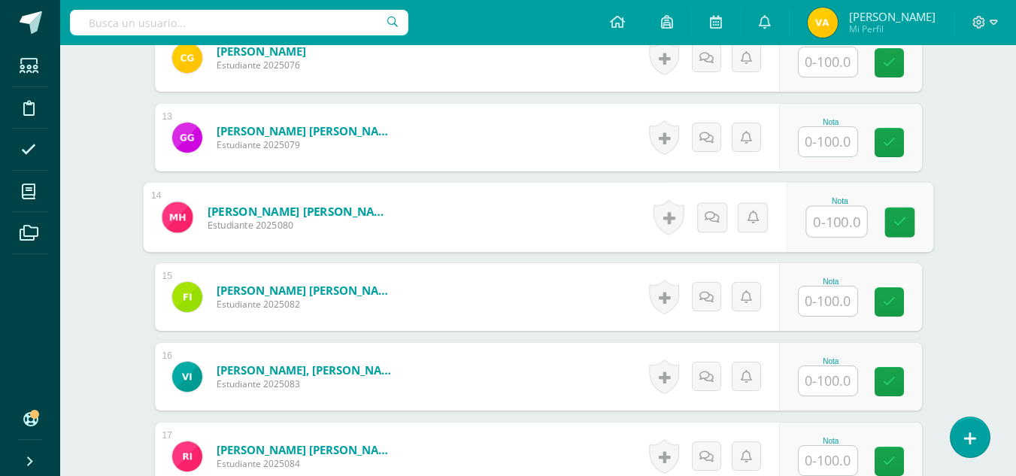
scroll to position [1376, 0]
type input "73"
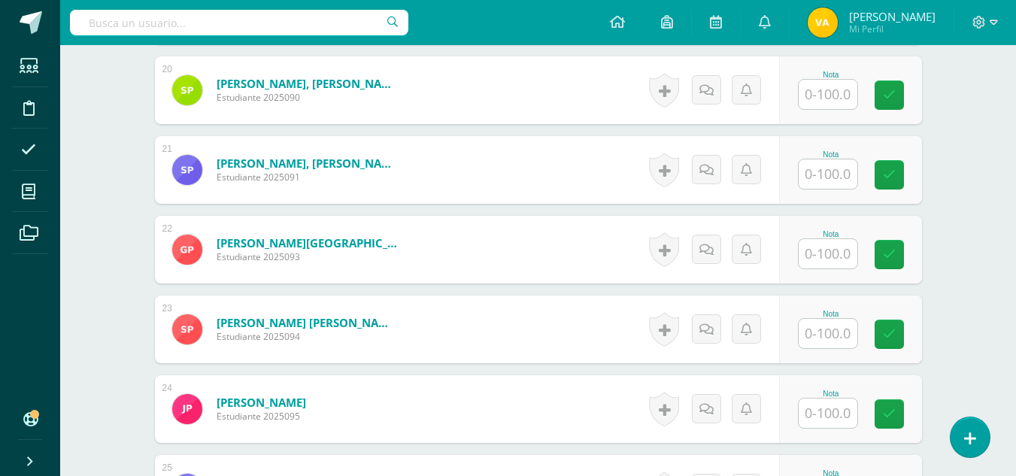
scroll to position [1978, 0]
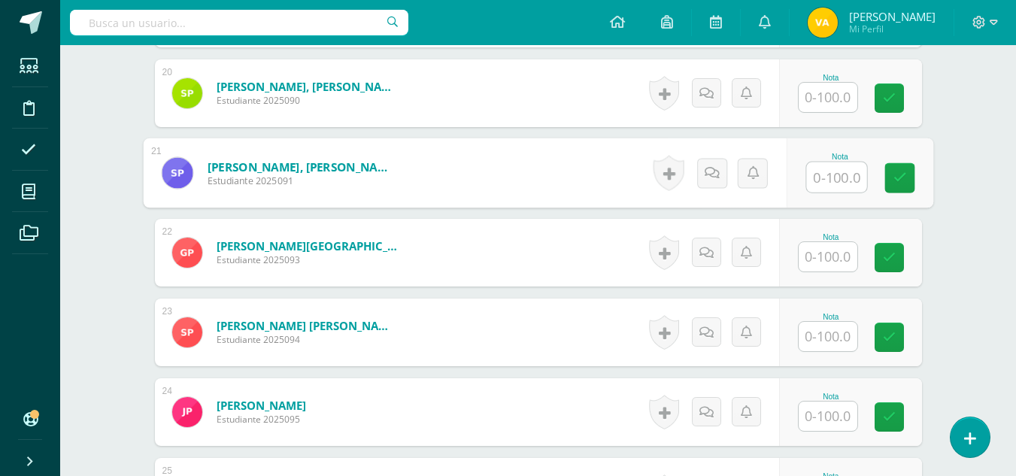
click at [841, 184] on input "text" at bounding box center [836, 177] width 60 height 30
type input "73"
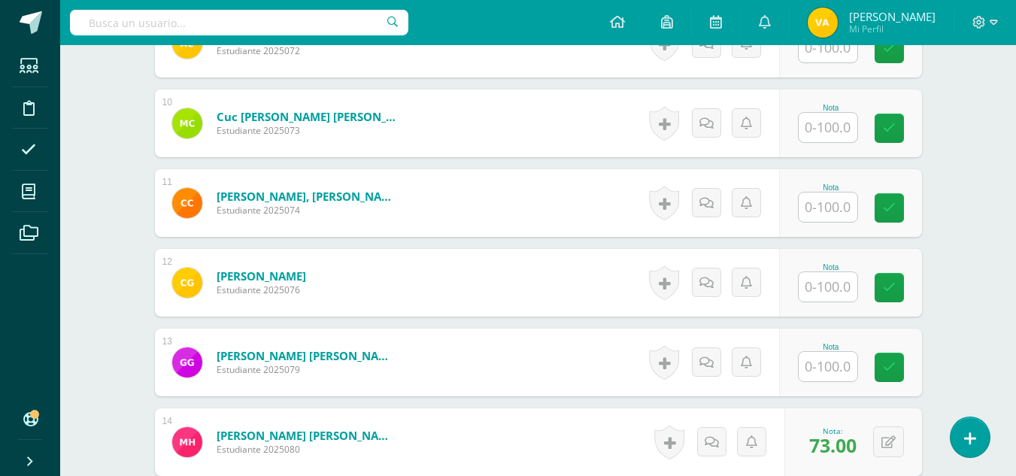
scroll to position [1075, 0]
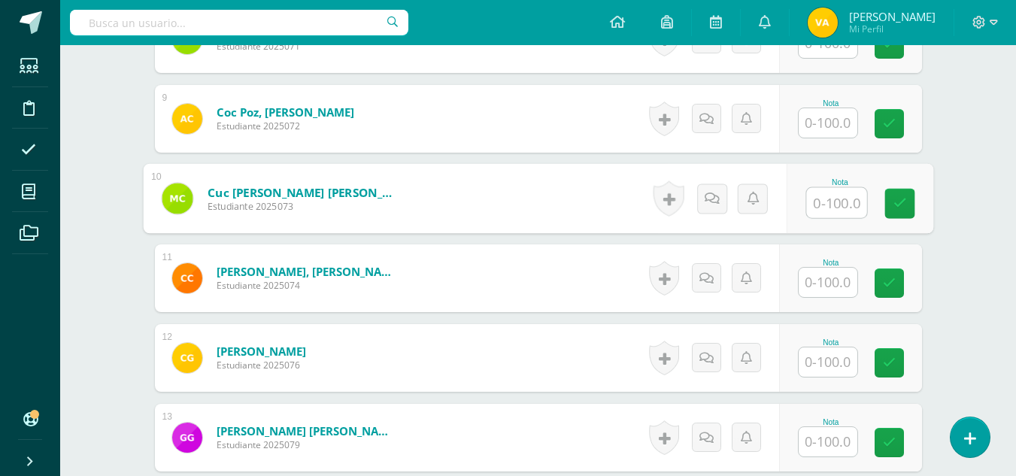
click at [841, 202] on input "text" at bounding box center [836, 203] width 60 height 30
type input "65"
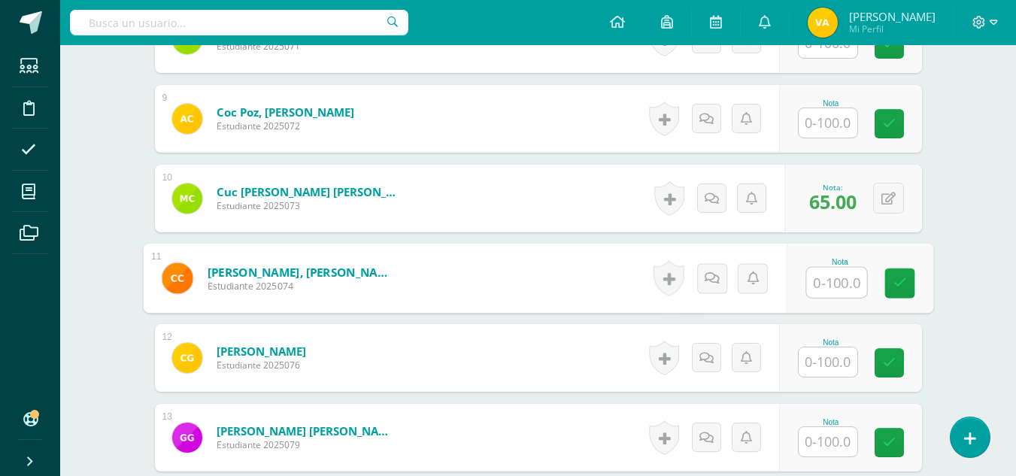
click at [840, 129] on input "text" at bounding box center [828, 122] width 59 height 29
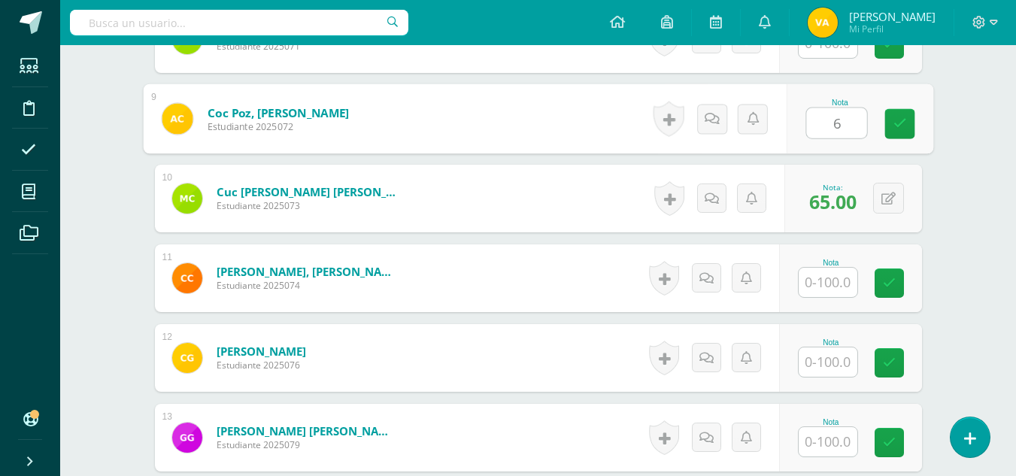
type input "65"
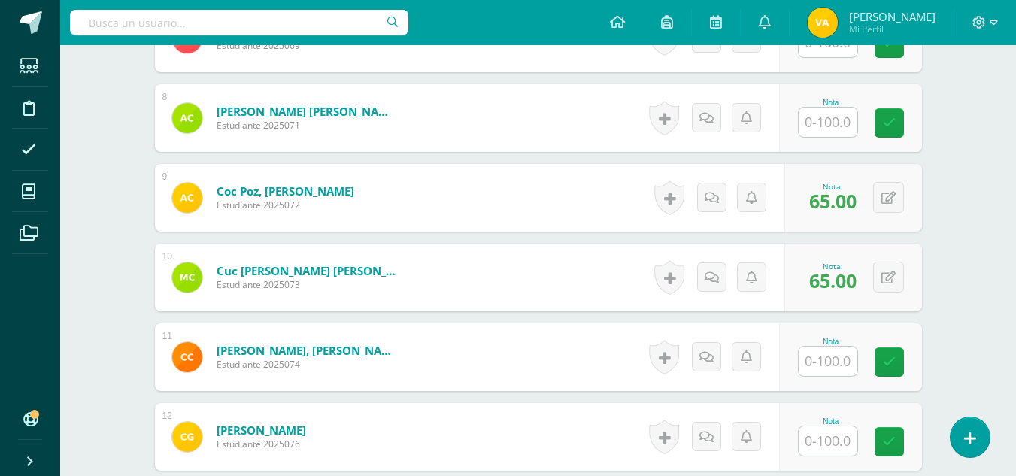
scroll to position [850, 0]
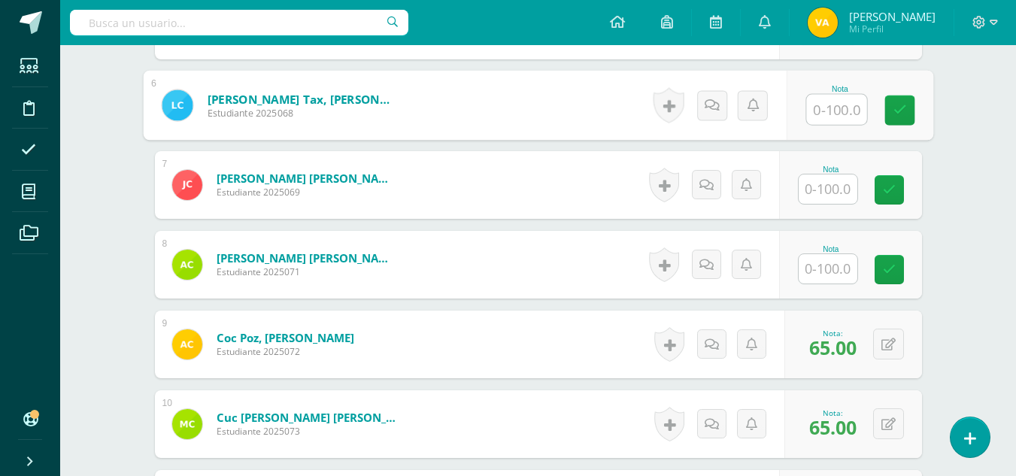
click at [830, 108] on input "text" at bounding box center [836, 110] width 60 height 30
type input "60"
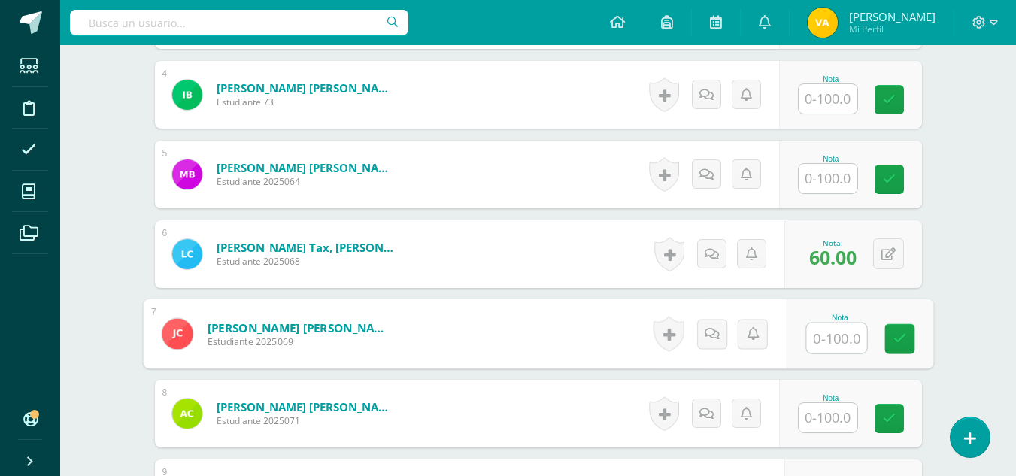
scroll to position [699, 0]
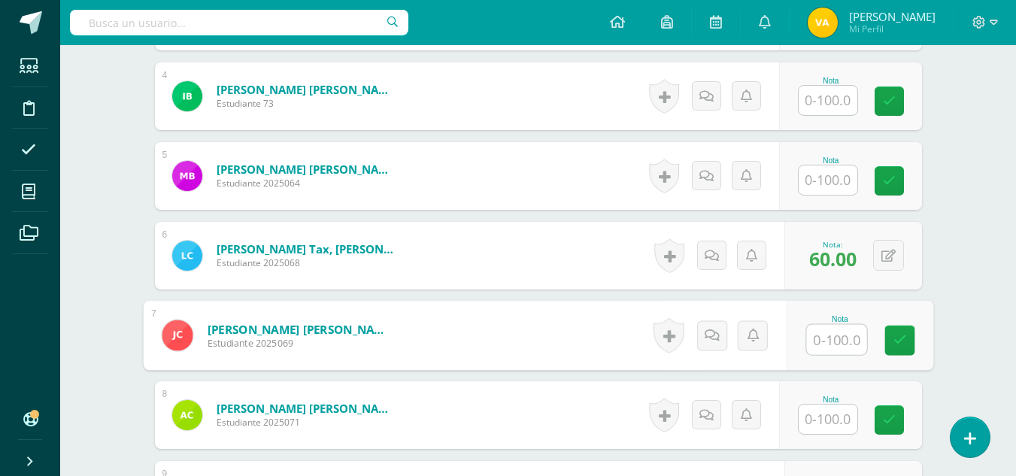
click at [844, 183] on input "text" at bounding box center [828, 179] width 59 height 29
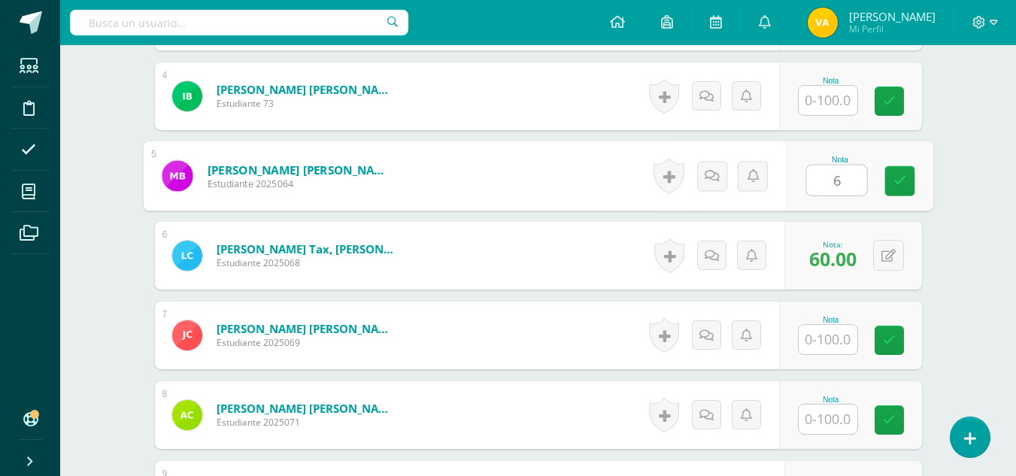
type input "60"
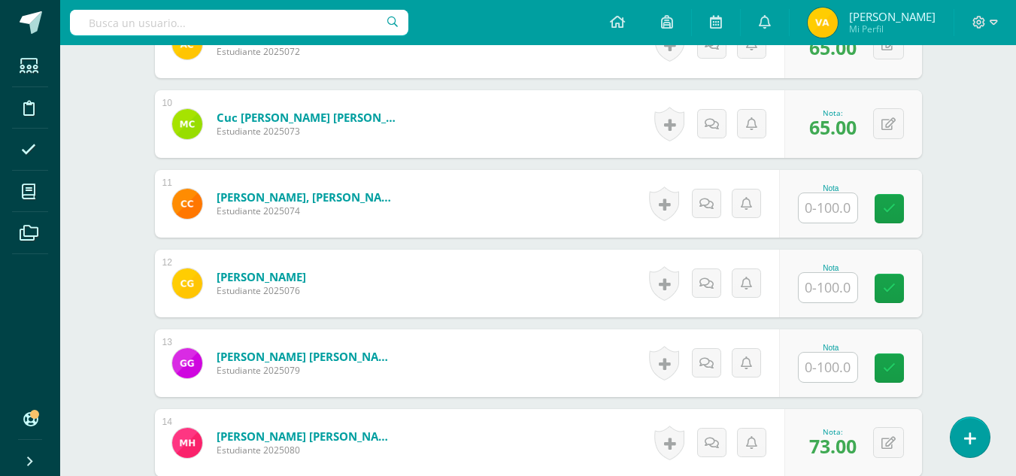
scroll to position [1151, 0]
click at [845, 207] on input "text" at bounding box center [828, 207] width 59 height 29
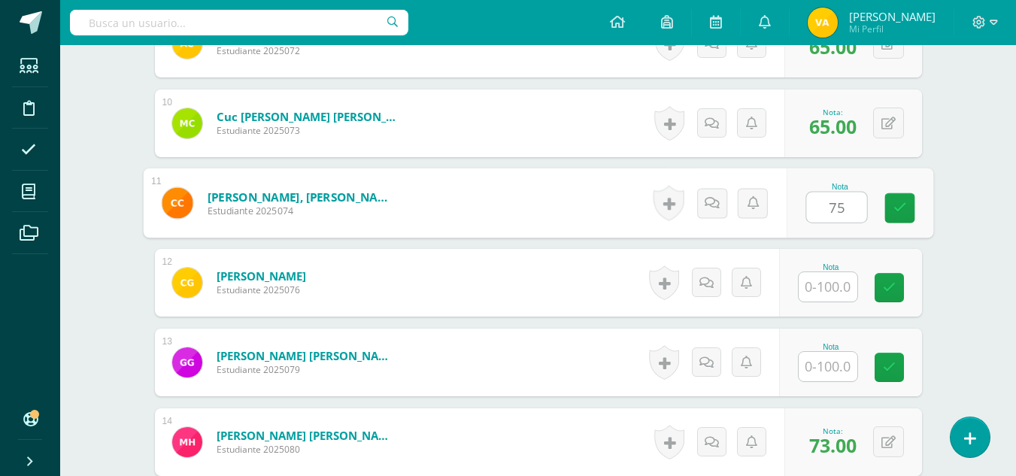
type input "75"
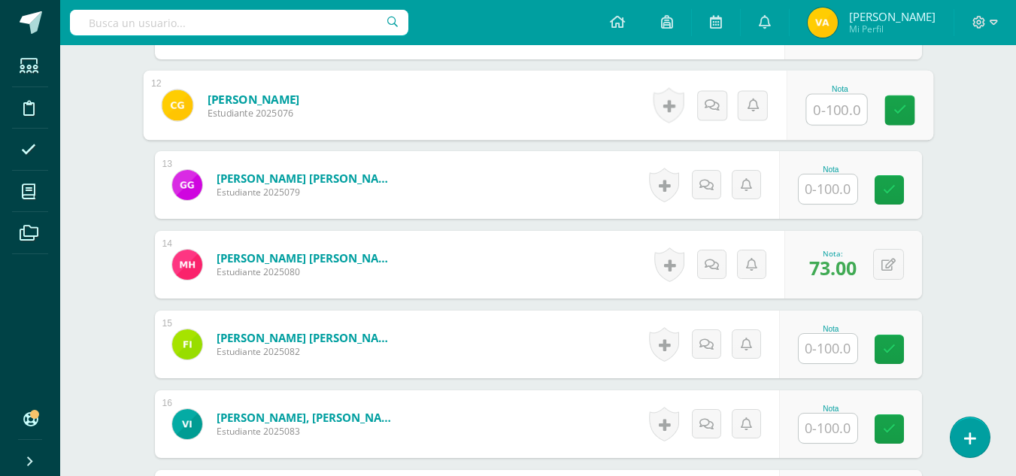
scroll to position [1376, 0]
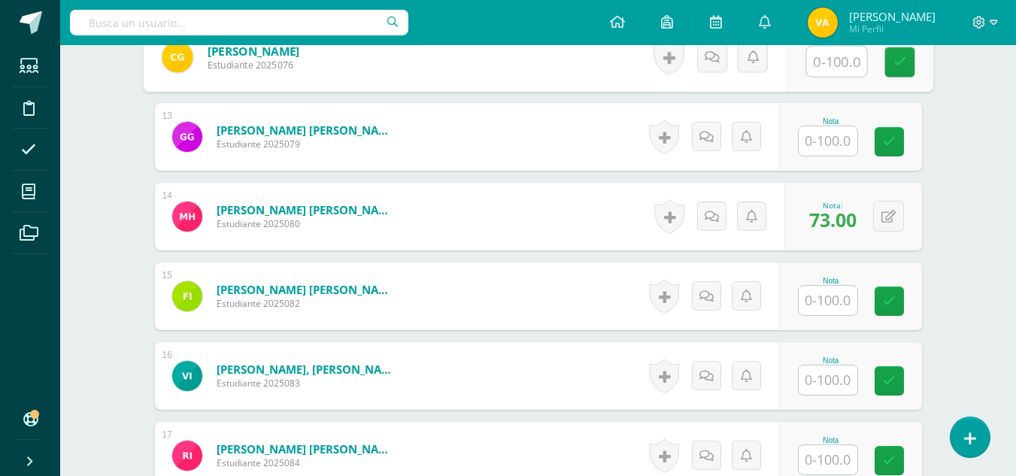
click at [847, 303] on input "text" at bounding box center [828, 300] width 59 height 29
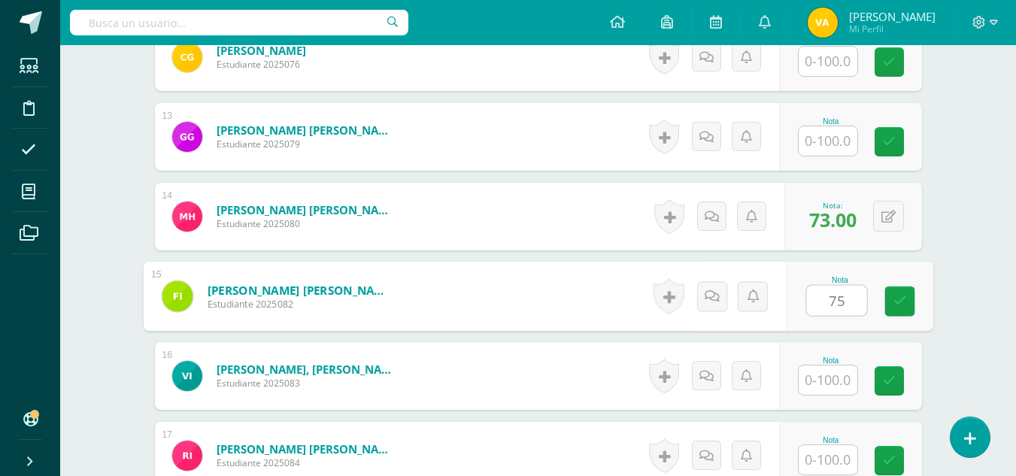
type input "75"
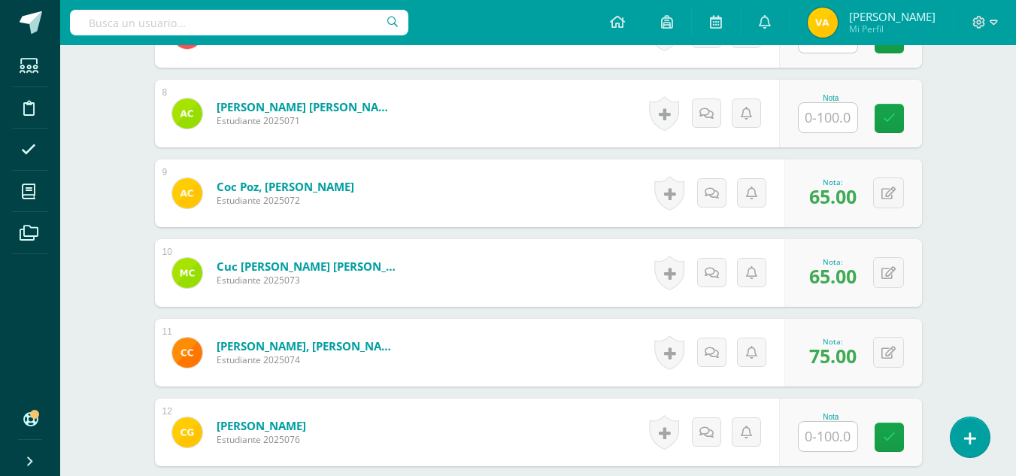
scroll to position [1000, 0]
click at [810, 130] on input "text" at bounding box center [828, 118] width 59 height 29
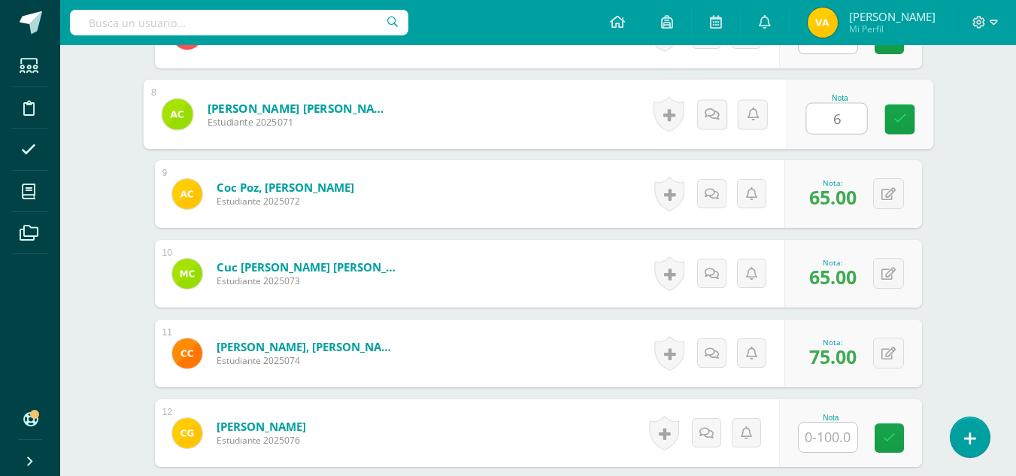
type input "65"
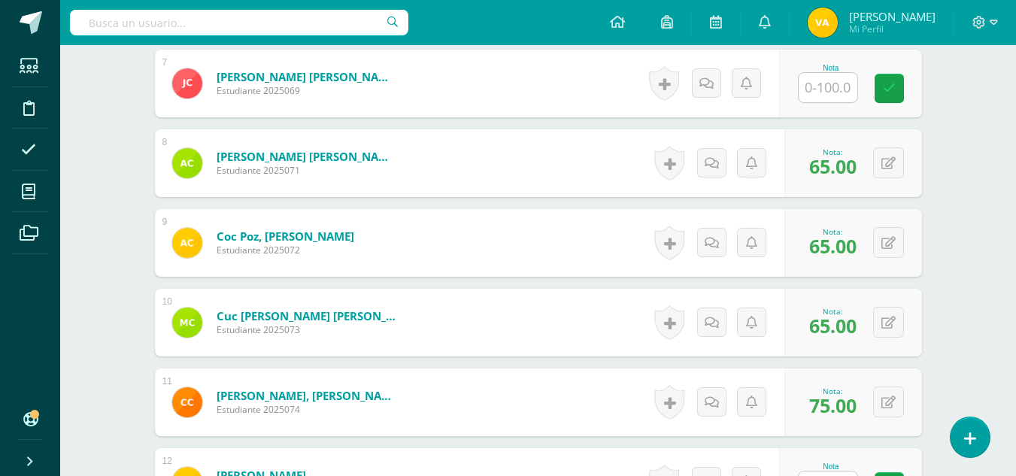
scroll to position [925, 0]
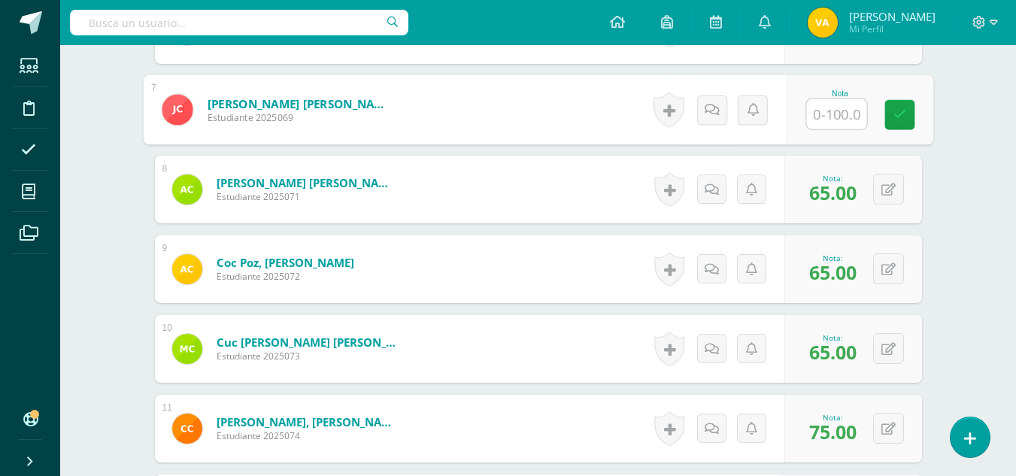
click at [845, 110] on input "text" at bounding box center [836, 114] width 60 height 30
type input "65"
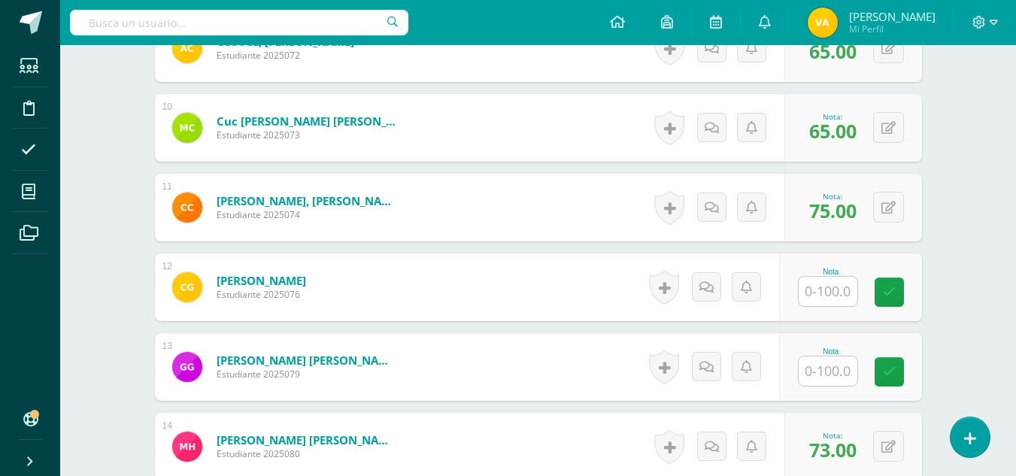
scroll to position [1226, 0]
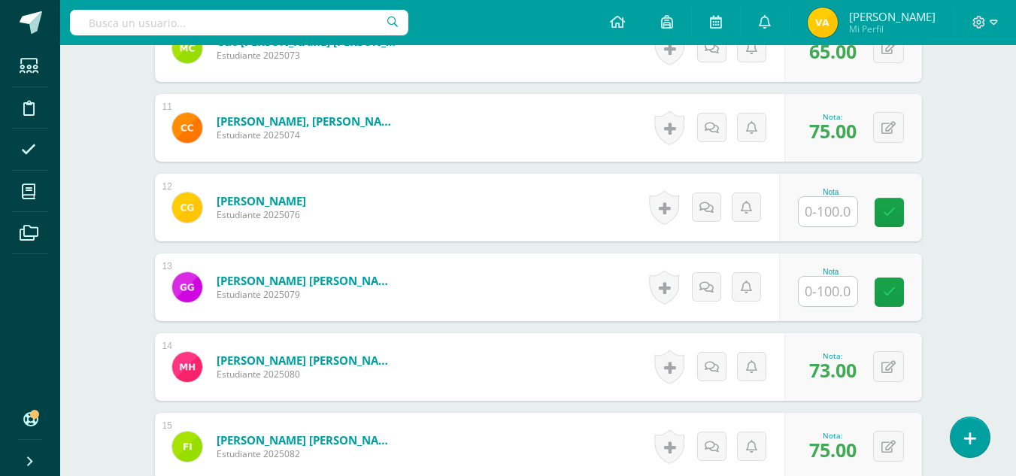
click at [833, 287] on input "text" at bounding box center [828, 291] width 59 height 29
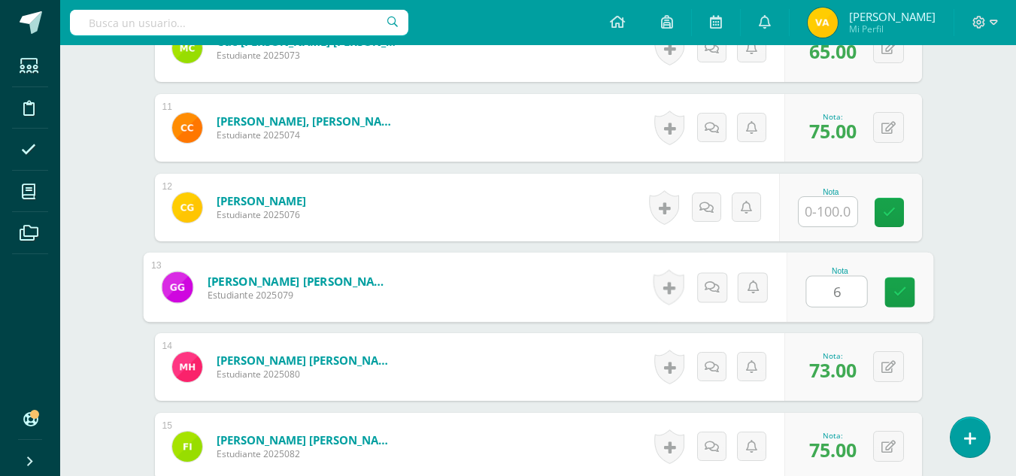
type input "65"
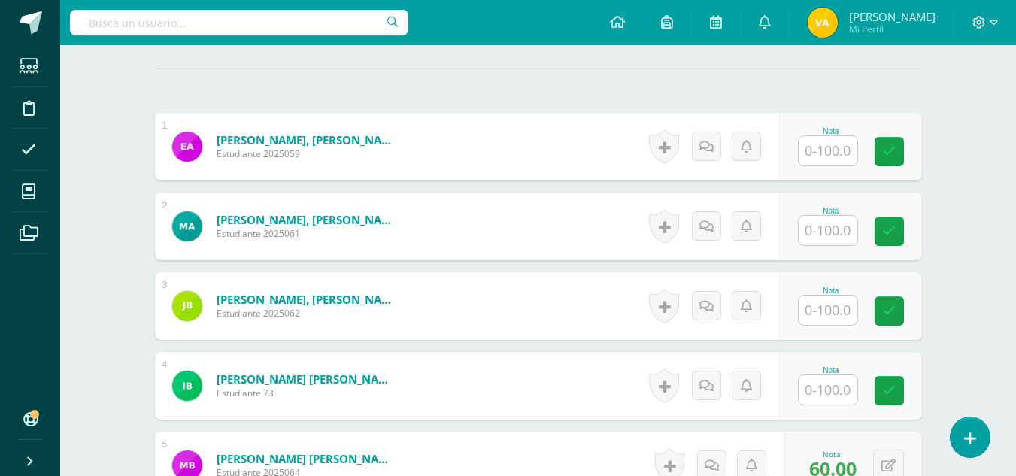
scroll to position [323, 0]
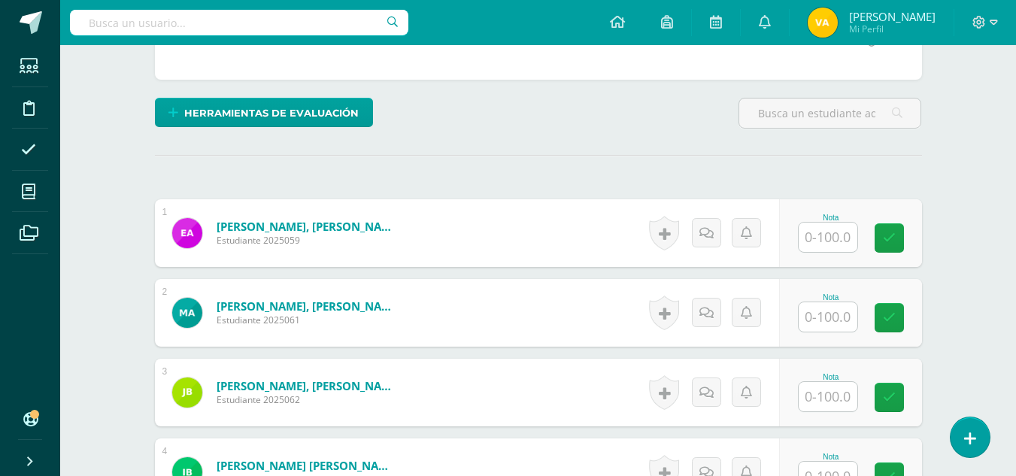
click at [833, 235] on input "text" at bounding box center [828, 237] width 59 height 29
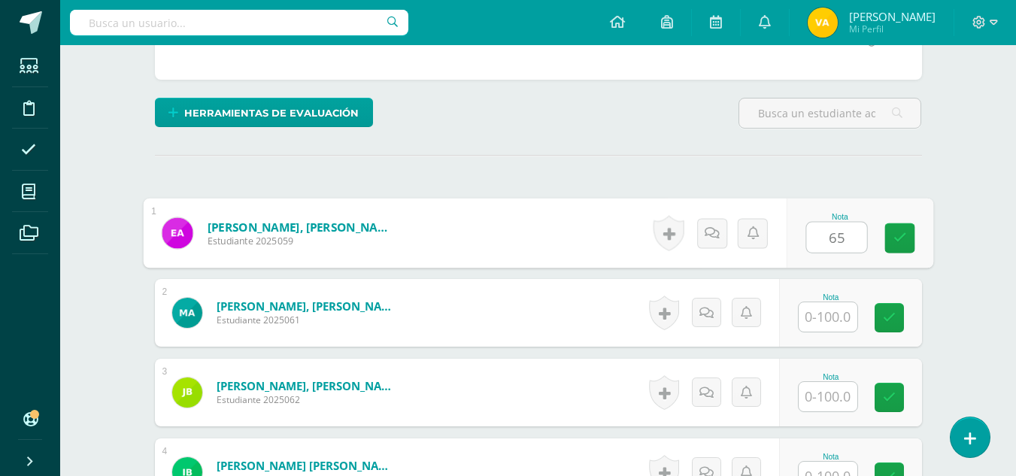
type input "65"
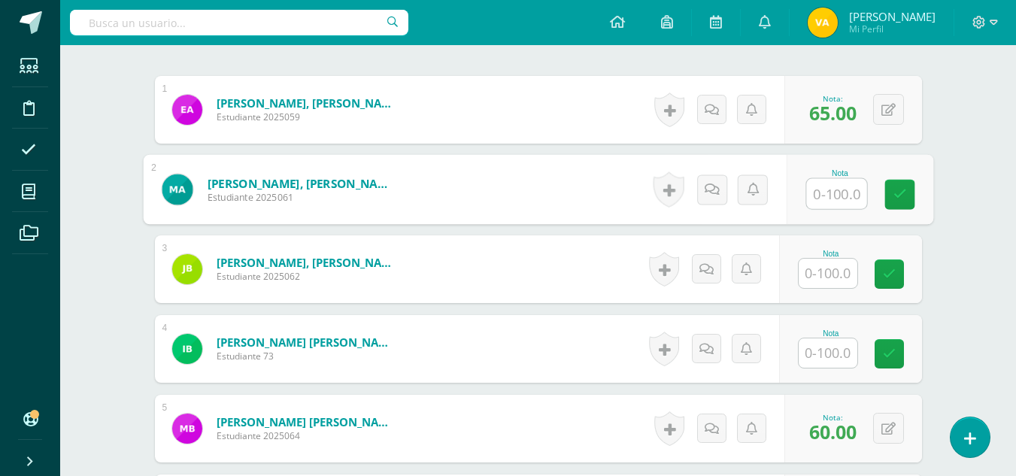
scroll to position [474, 0]
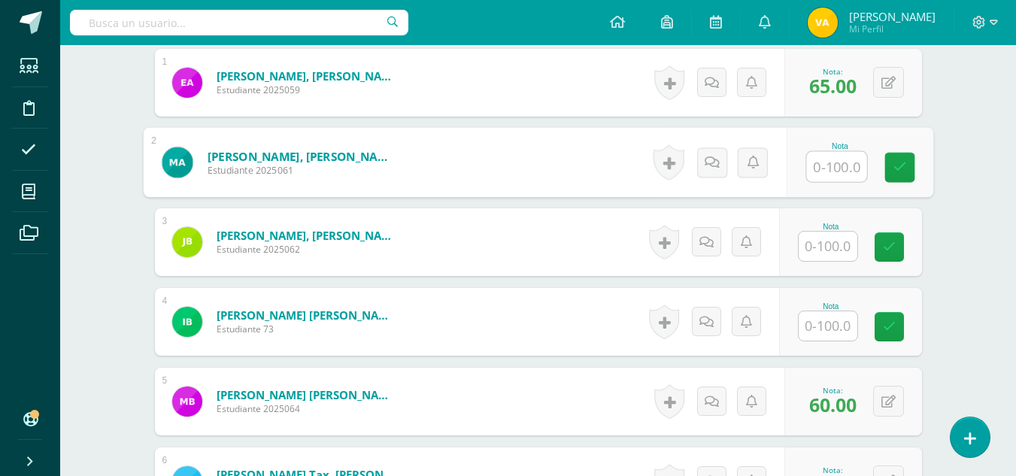
click at [837, 311] on input "text" at bounding box center [828, 325] width 59 height 29
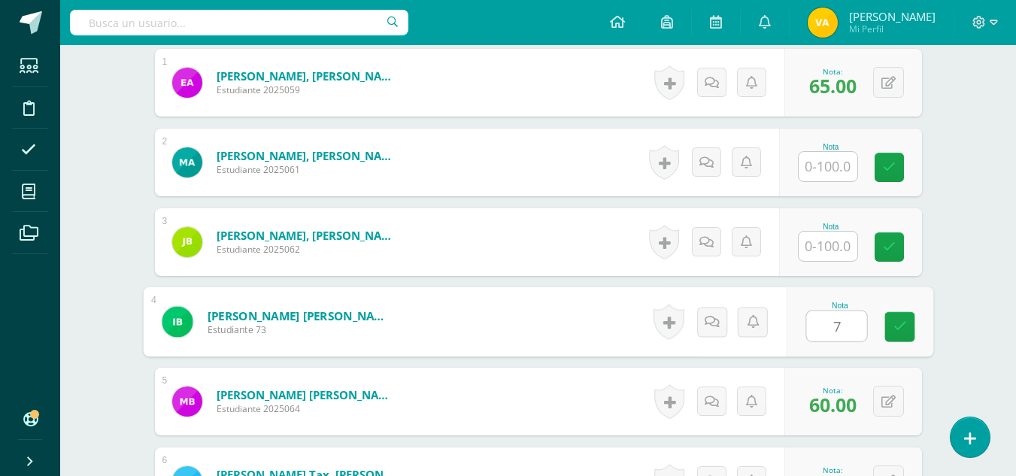
type input "70"
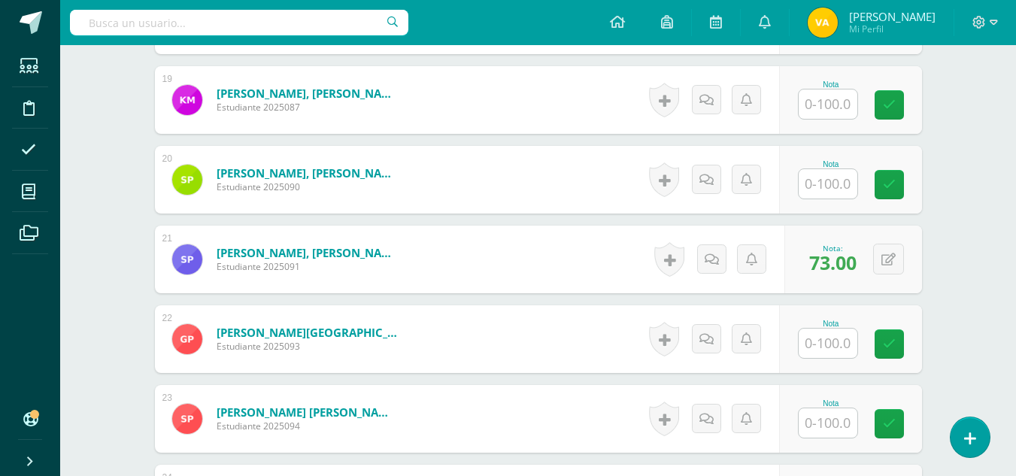
scroll to position [1978, 0]
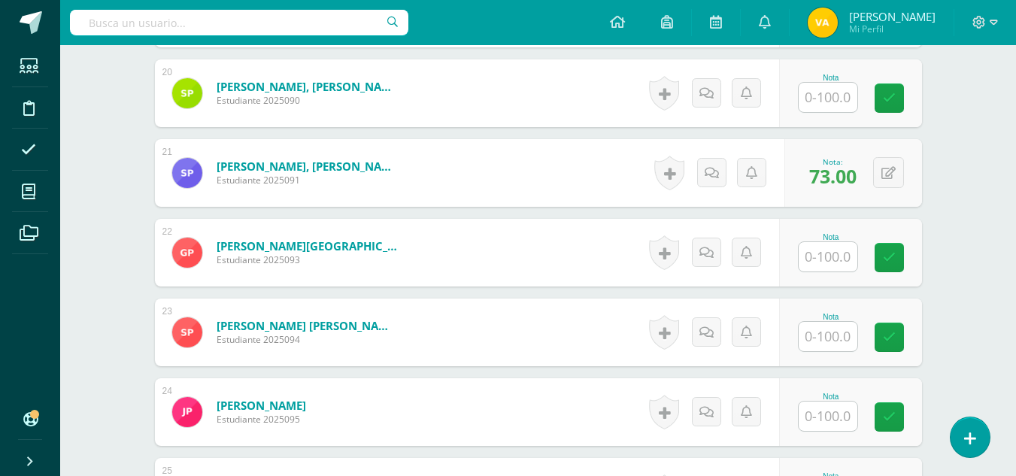
click at [824, 341] on input "text" at bounding box center [828, 336] width 59 height 29
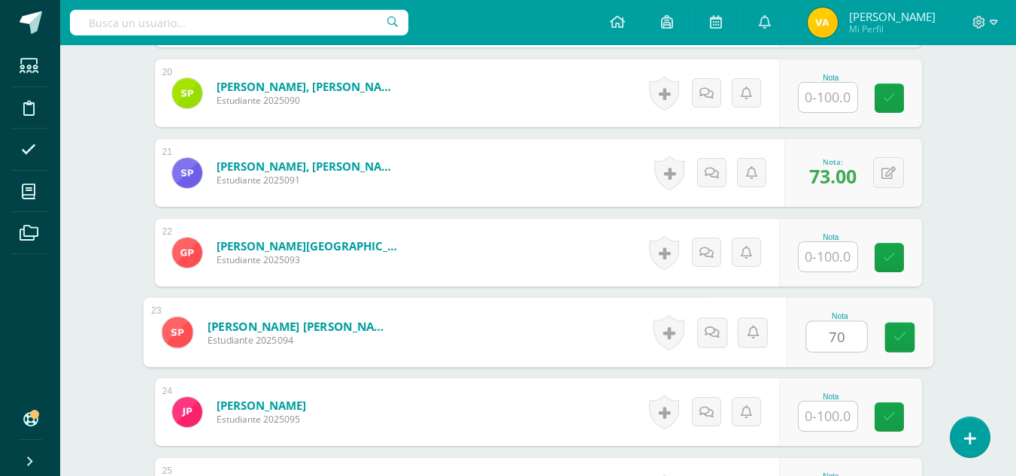
type input "70"
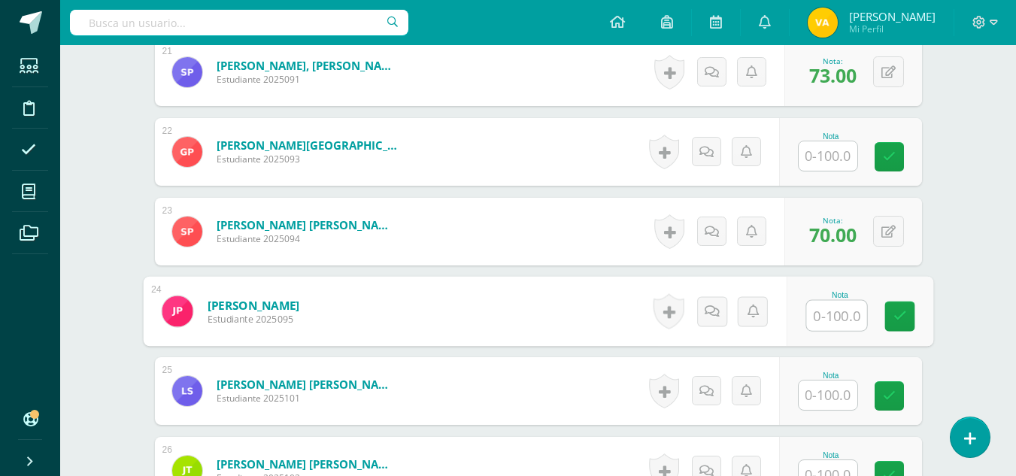
scroll to position [2128, 0]
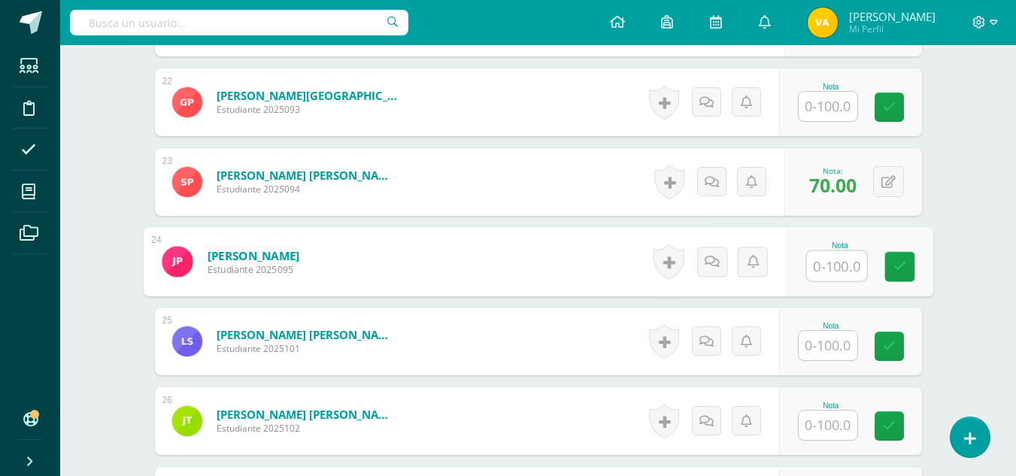
click at [845, 323] on div "Nota" at bounding box center [831, 326] width 66 height 8
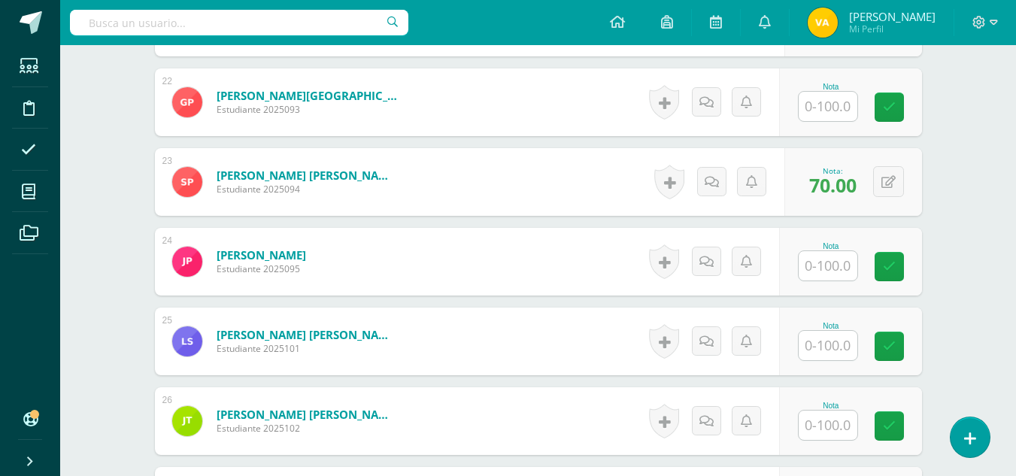
click at [845, 337] on input "text" at bounding box center [828, 345] width 59 height 29
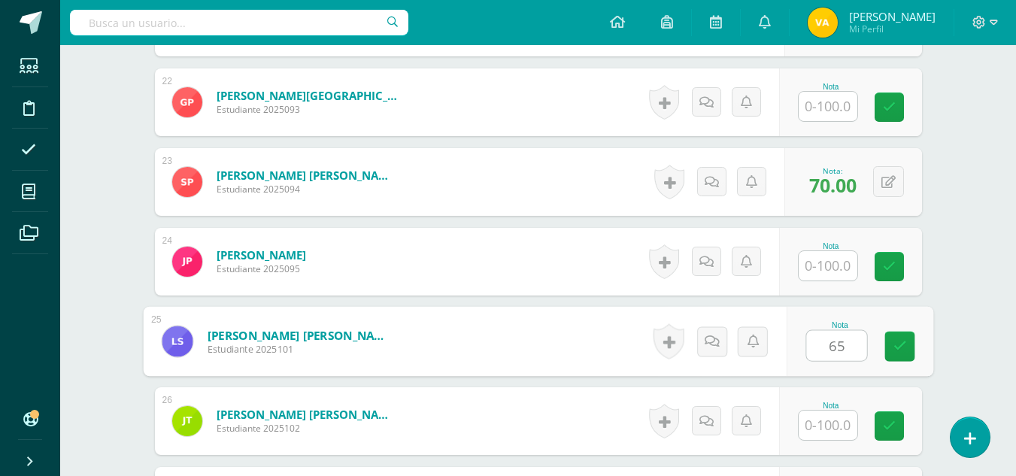
type input "65"
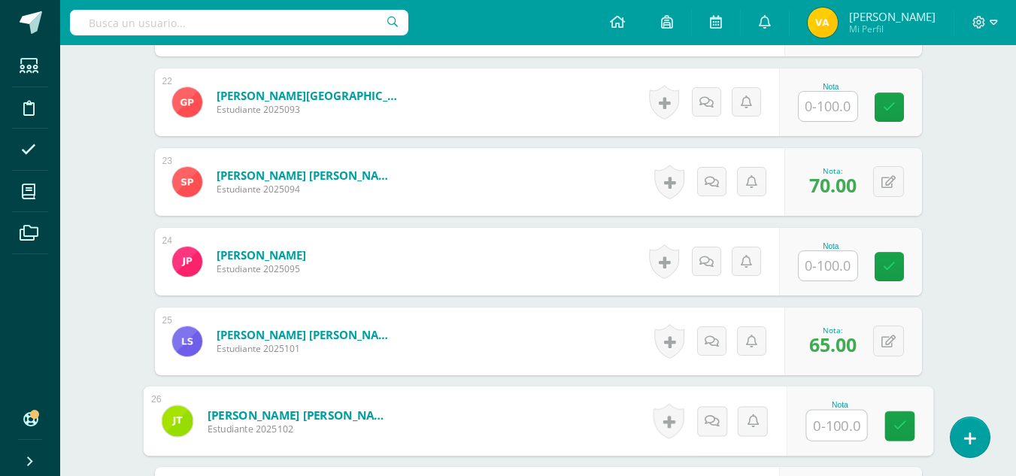
click at [828, 268] on input "text" at bounding box center [828, 265] width 59 height 29
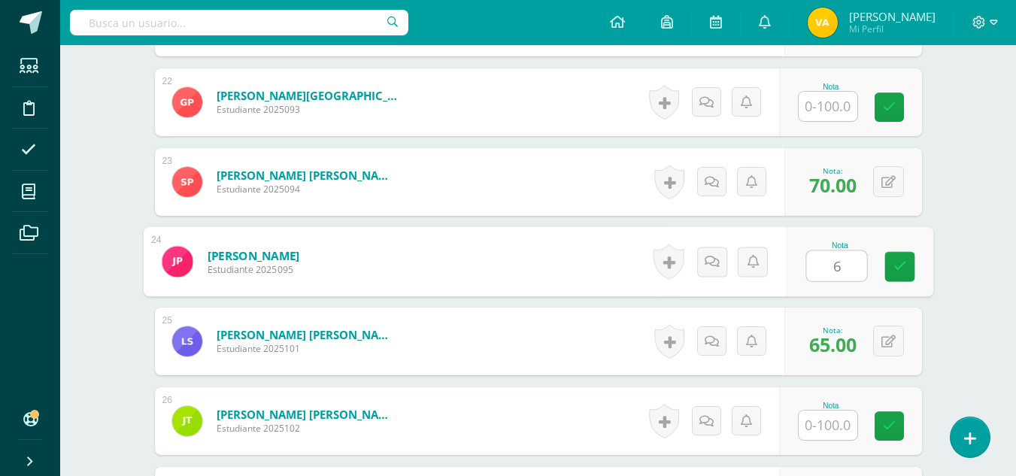
type input "65"
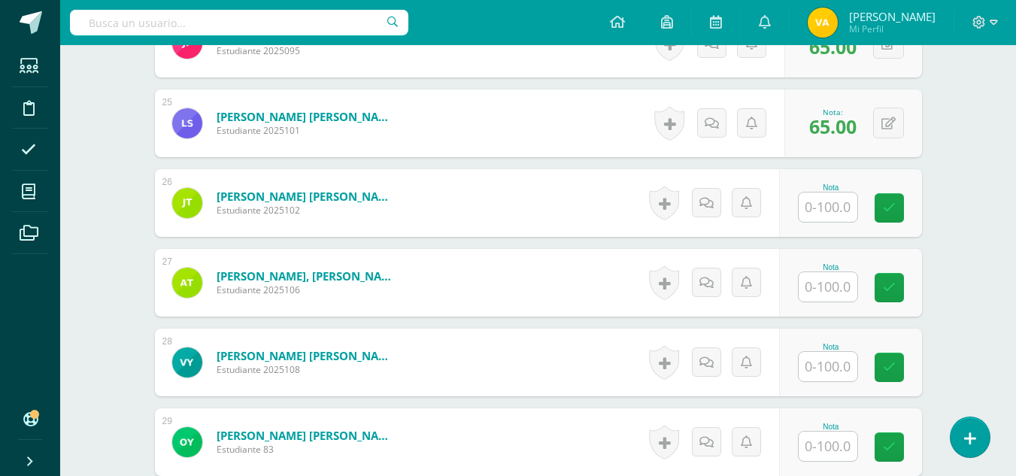
scroll to position [2354, 0]
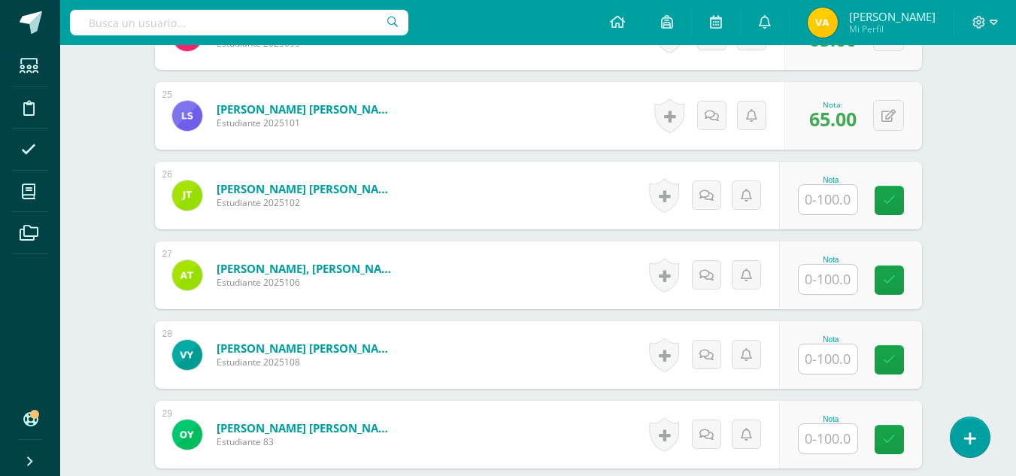
click at [833, 203] on input "text" at bounding box center [828, 199] width 59 height 29
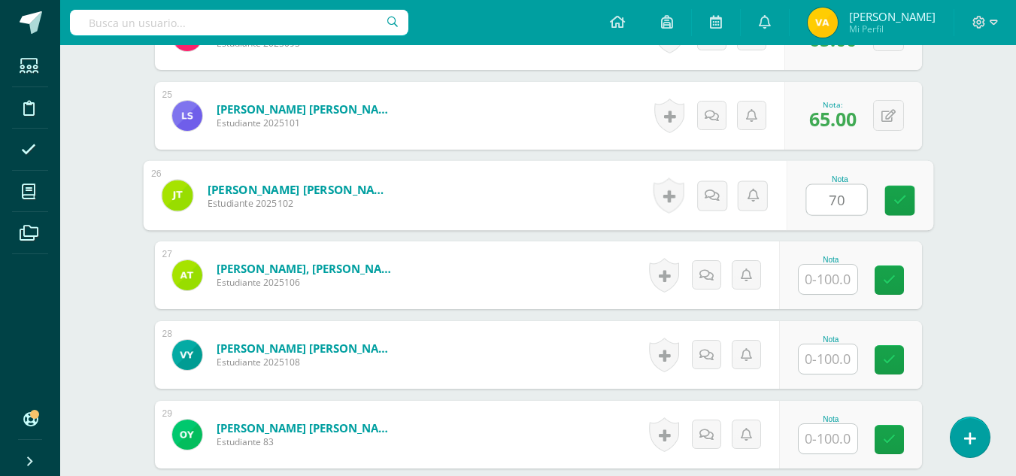
type input "70"
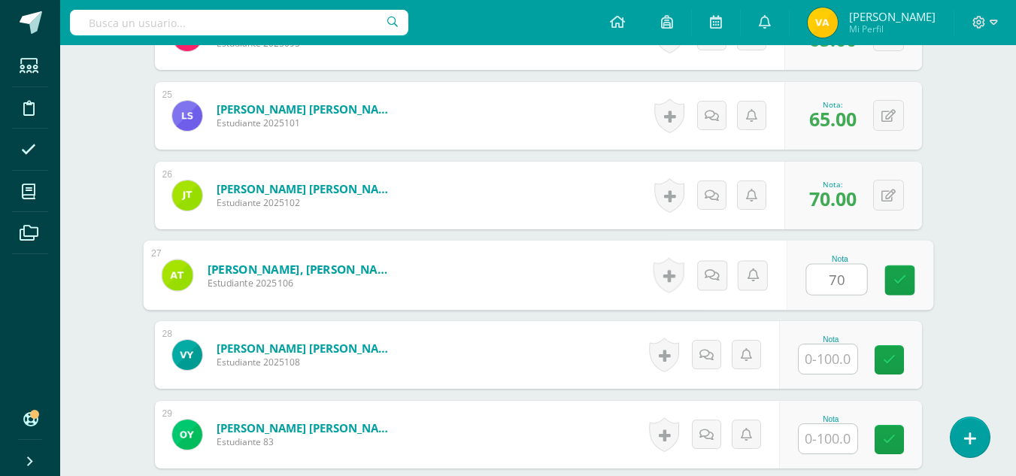
type input "70"
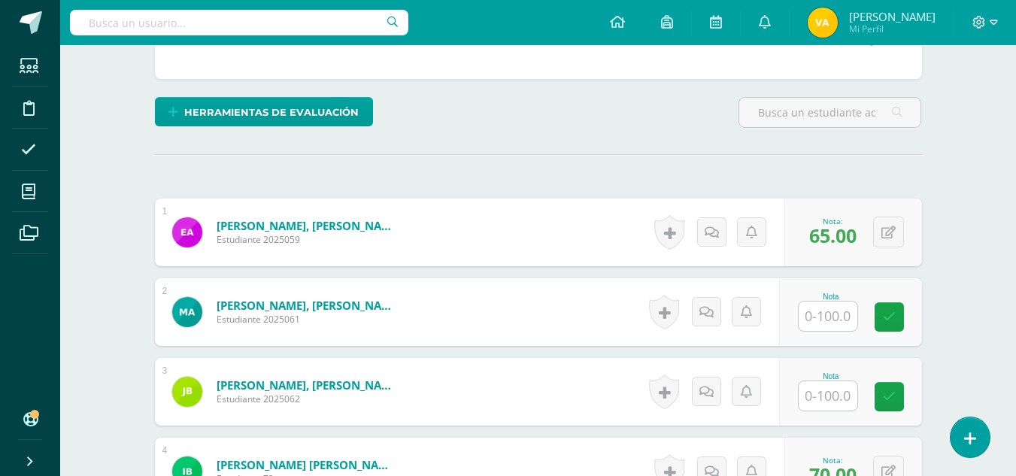
scroll to position [399, 0]
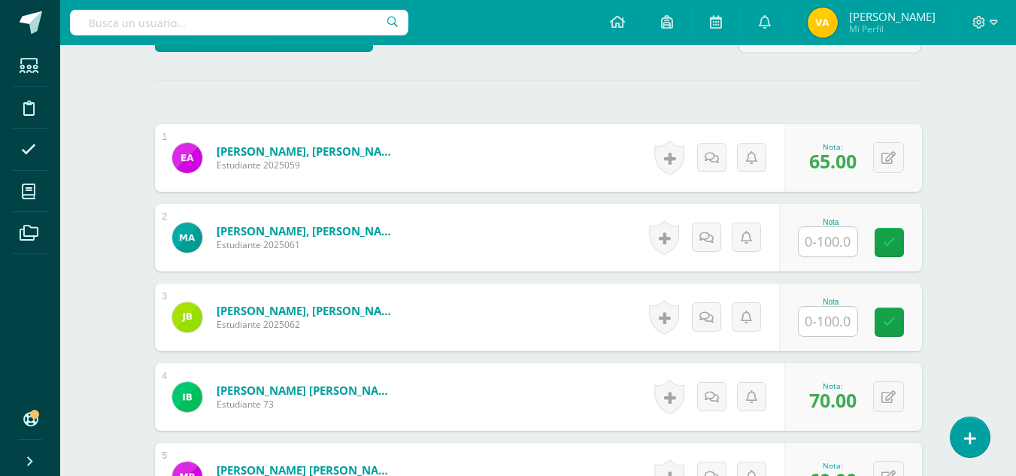
click at [836, 243] on input "text" at bounding box center [828, 241] width 59 height 29
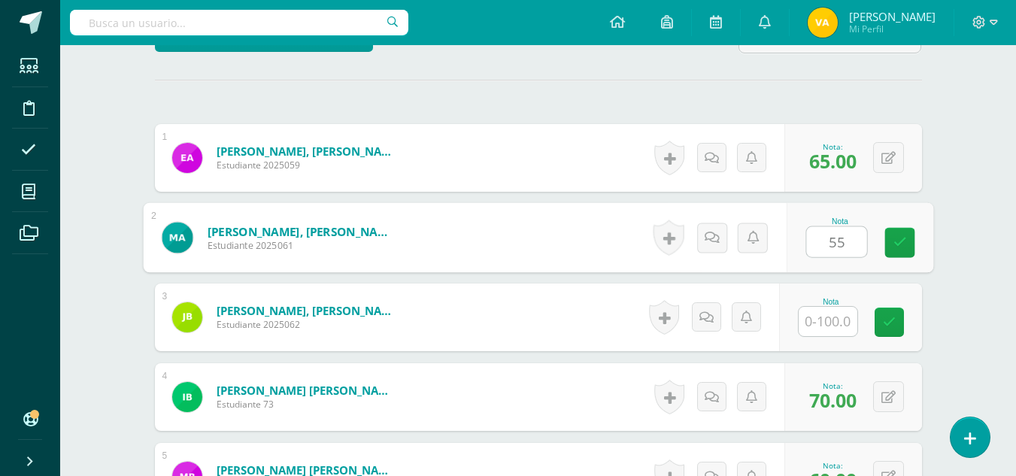
type input "55"
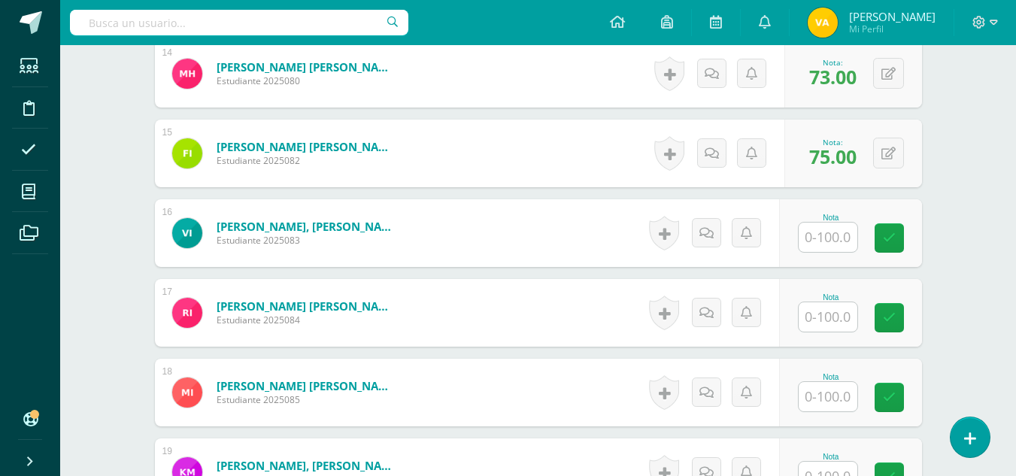
scroll to position [1527, 0]
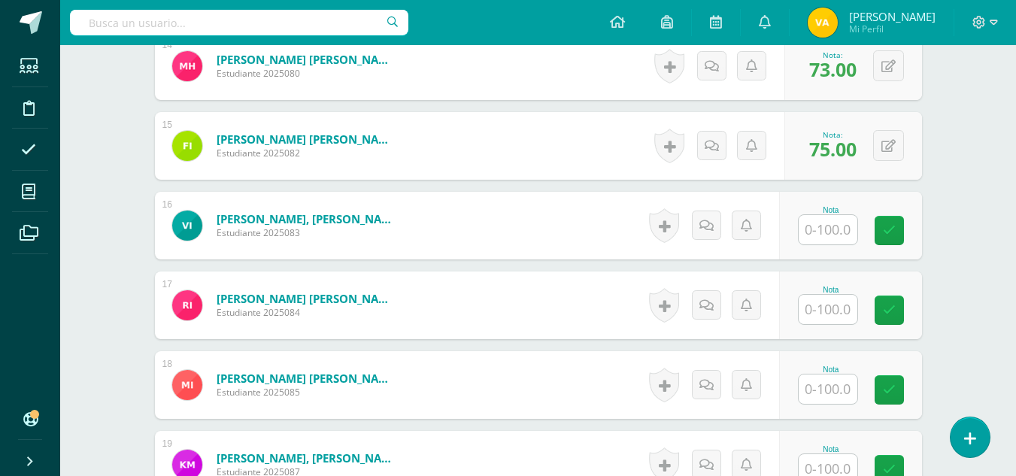
click at [834, 207] on div "Nota" at bounding box center [831, 210] width 66 height 8
click at [833, 232] on input "text" at bounding box center [828, 229] width 59 height 29
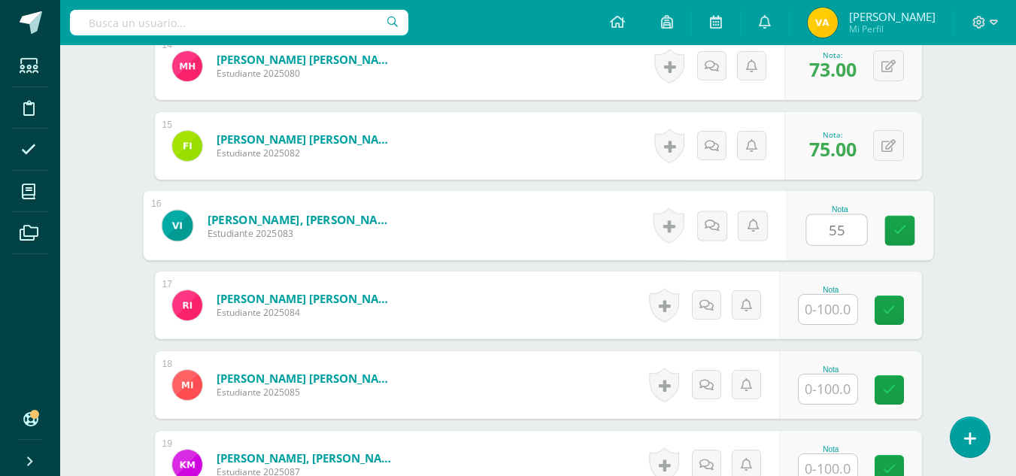
type input "55"
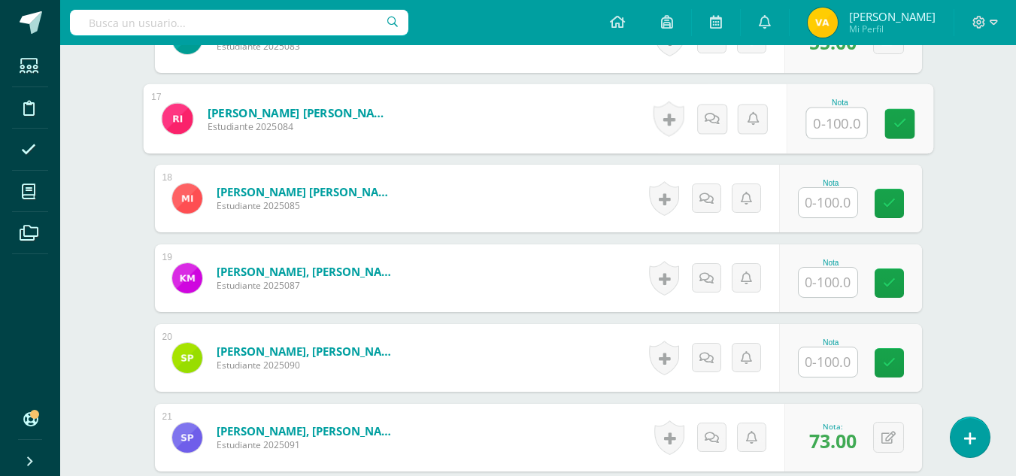
scroll to position [1677, 0]
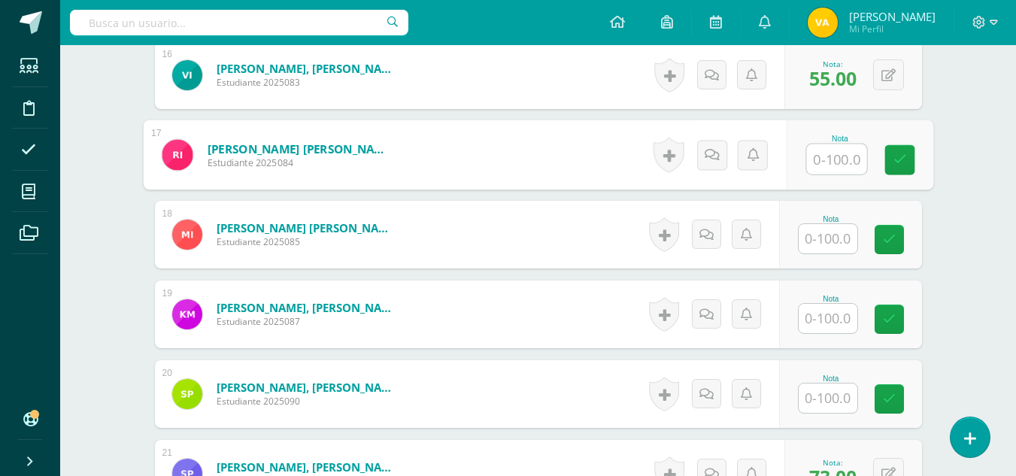
click at [836, 158] on input "text" at bounding box center [836, 159] width 60 height 30
type input "65"
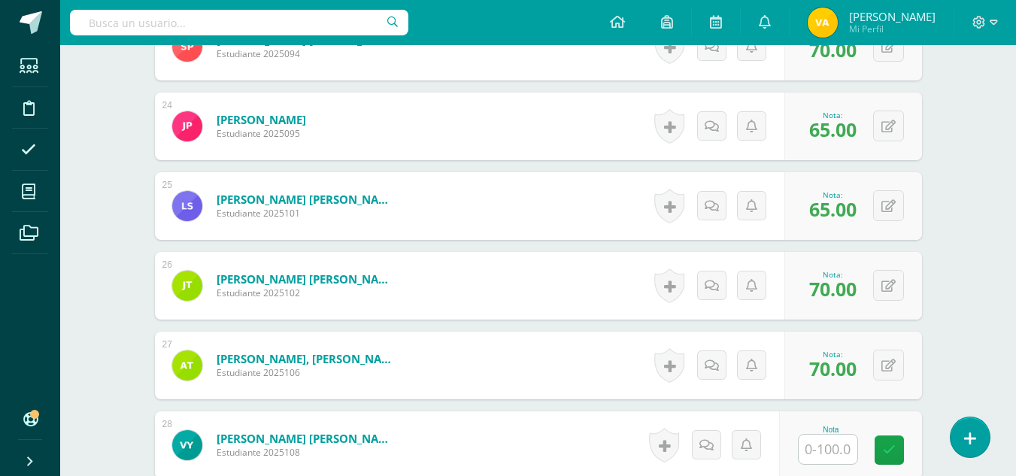
scroll to position [2519, 0]
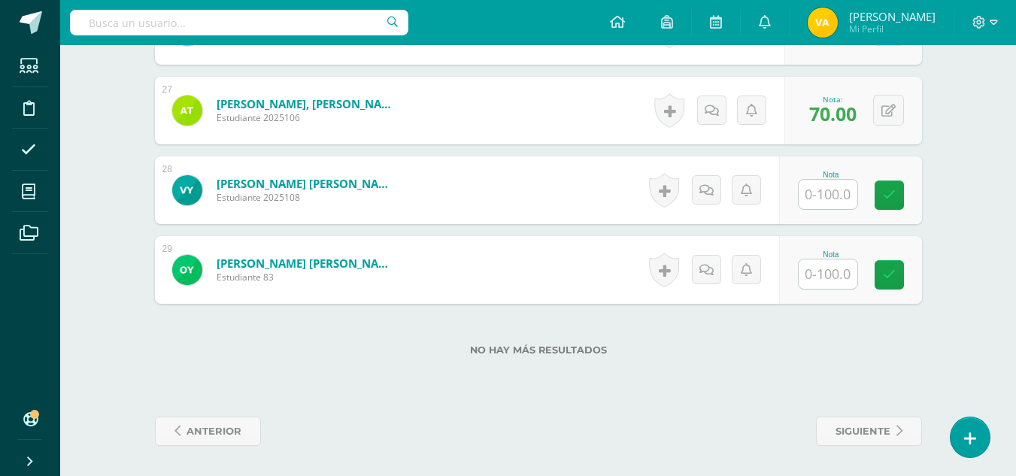
click at [820, 272] on input "text" at bounding box center [828, 273] width 59 height 29
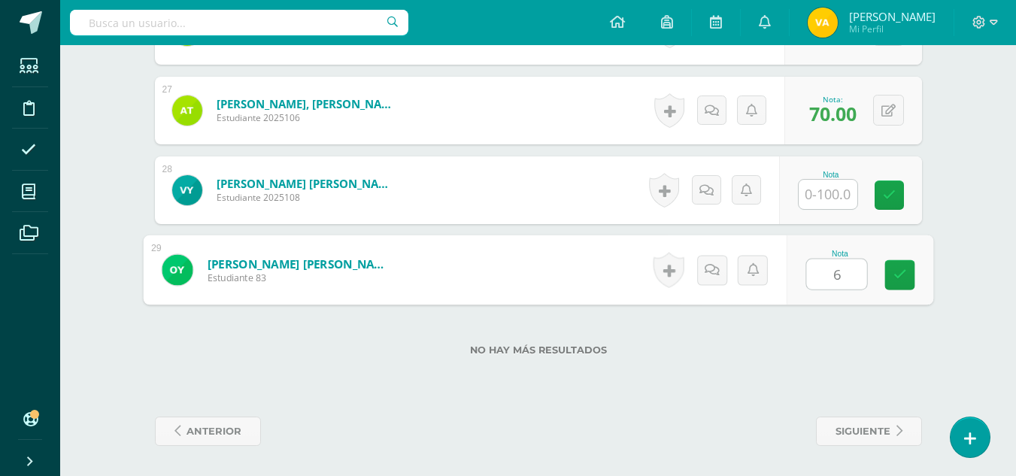
type input "65"
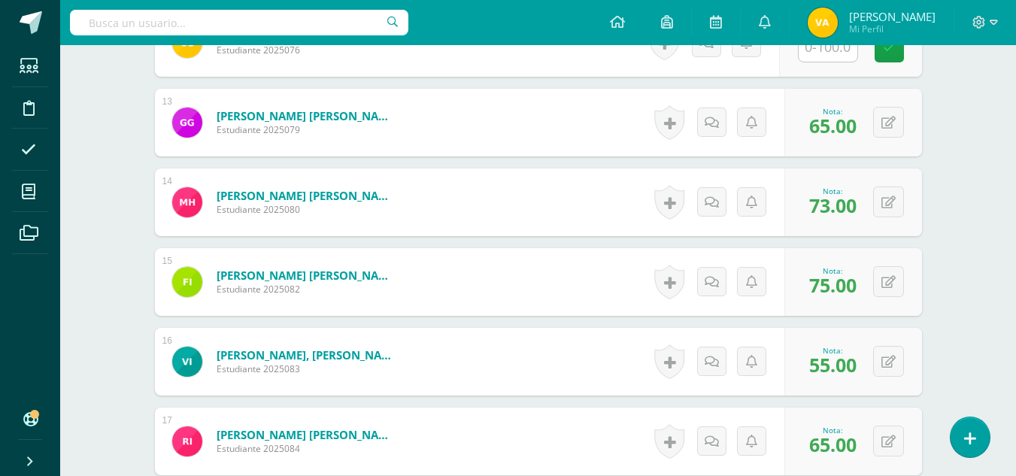
scroll to position [1315, 0]
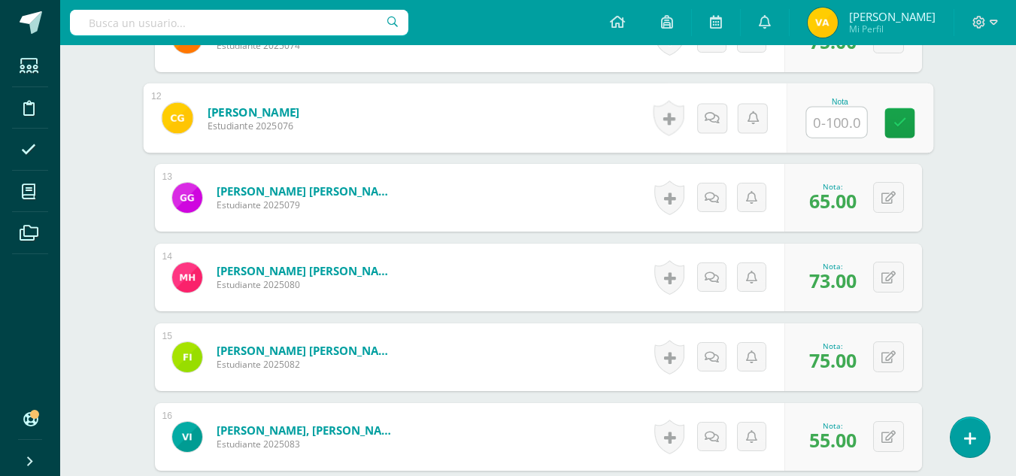
click at [824, 121] on input "text" at bounding box center [836, 123] width 60 height 30
type input "4"
type input "75"
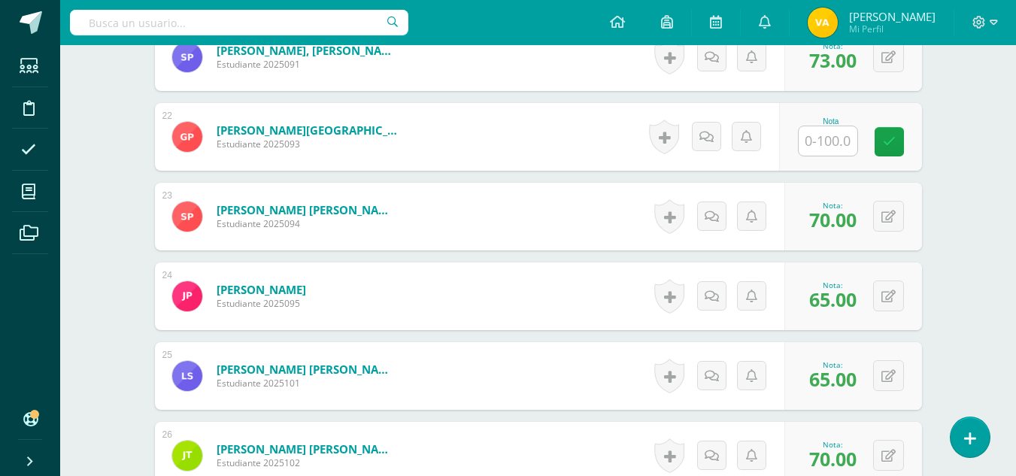
scroll to position [2067, 0]
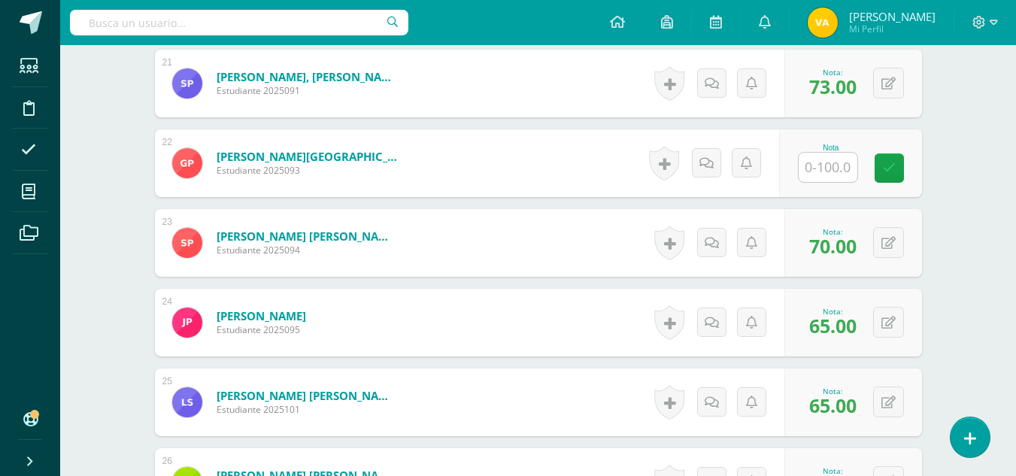
click at [835, 184] on div "Nota" at bounding box center [850, 163] width 143 height 68
click at [835, 174] on input "text" at bounding box center [836, 168] width 60 height 30
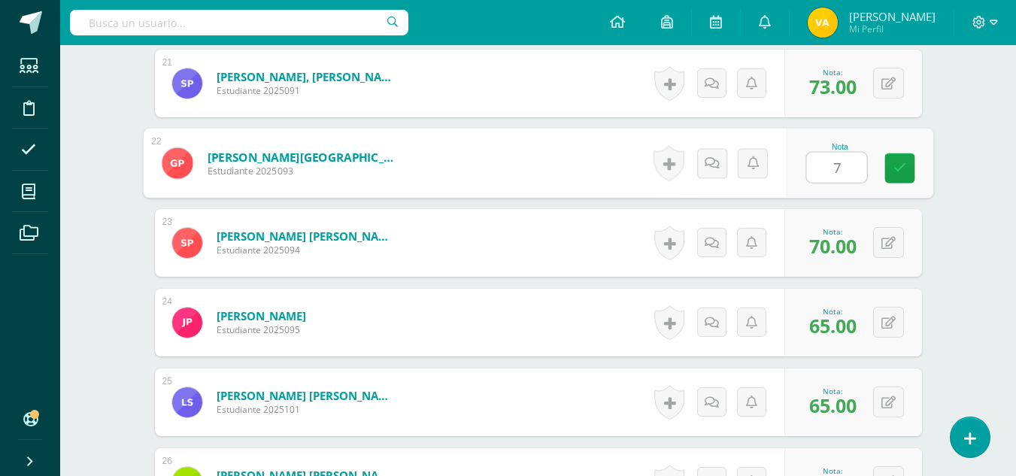
type input "75"
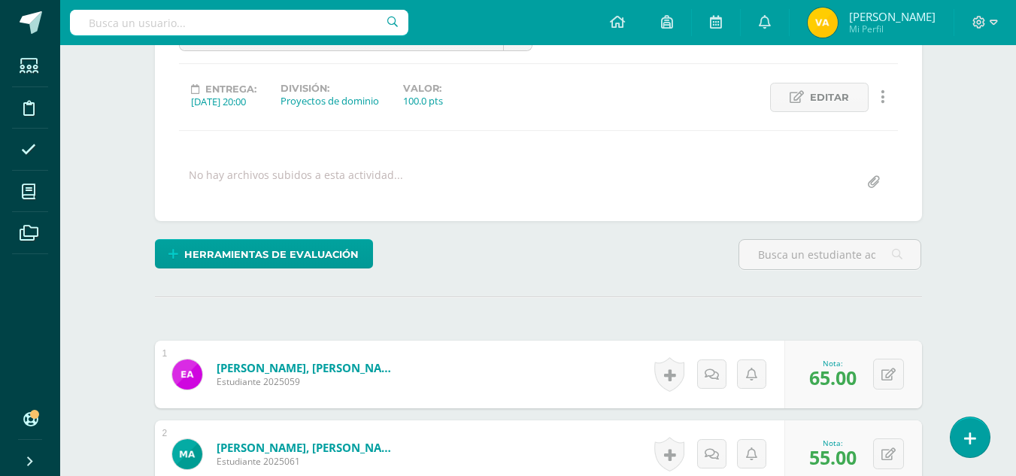
scroll to position [526, 0]
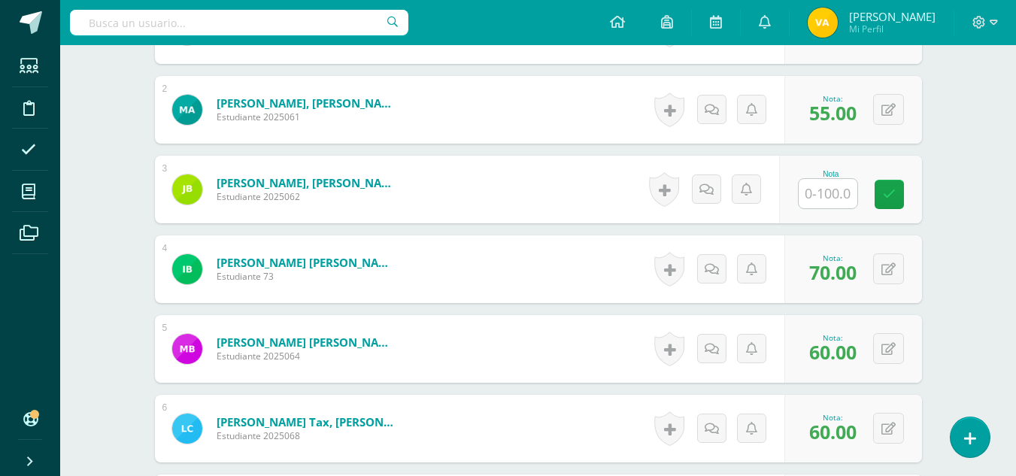
click at [838, 197] on input "text" at bounding box center [828, 193] width 59 height 29
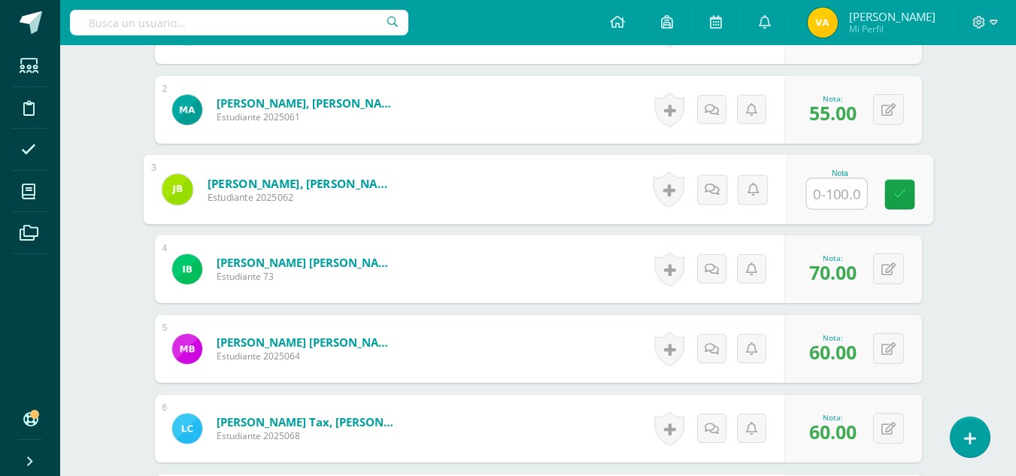
click at [838, 197] on input "text" at bounding box center [836, 194] width 60 height 30
type input "65"
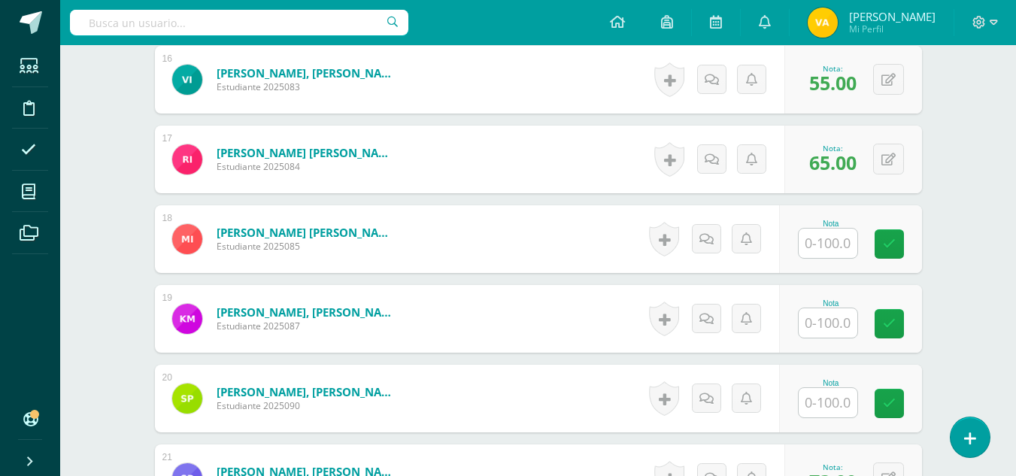
scroll to position [1805, 0]
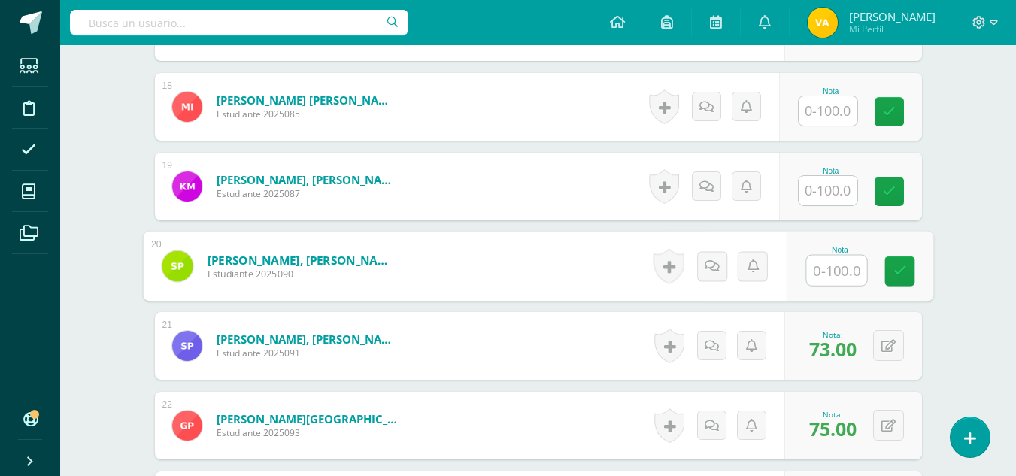
click at [824, 272] on input "text" at bounding box center [836, 271] width 60 height 30
type input "65"
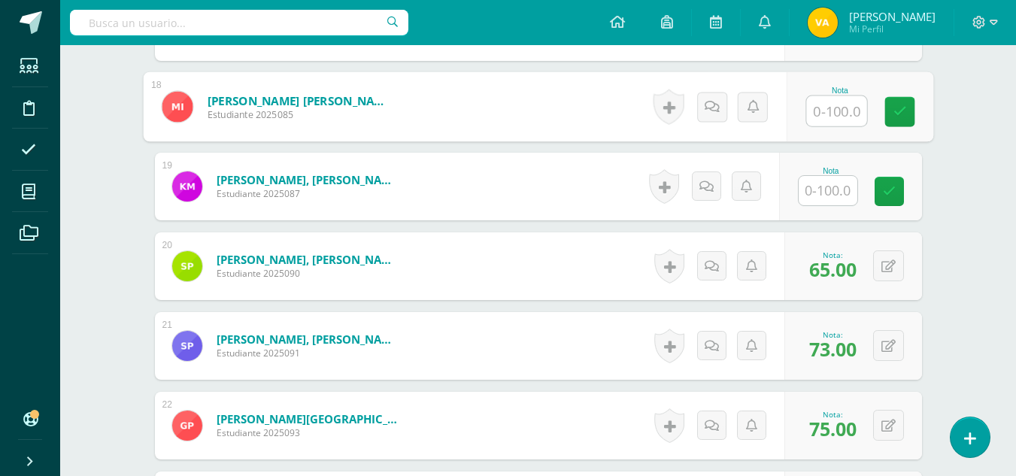
click at [827, 99] on input "text" at bounding box center [836, 111] width 60 height 30
type input "75"
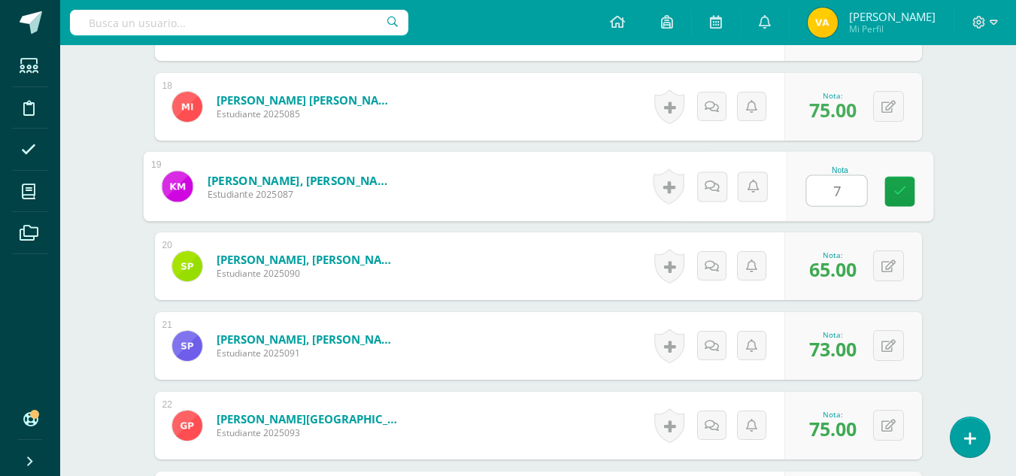
type input "75"
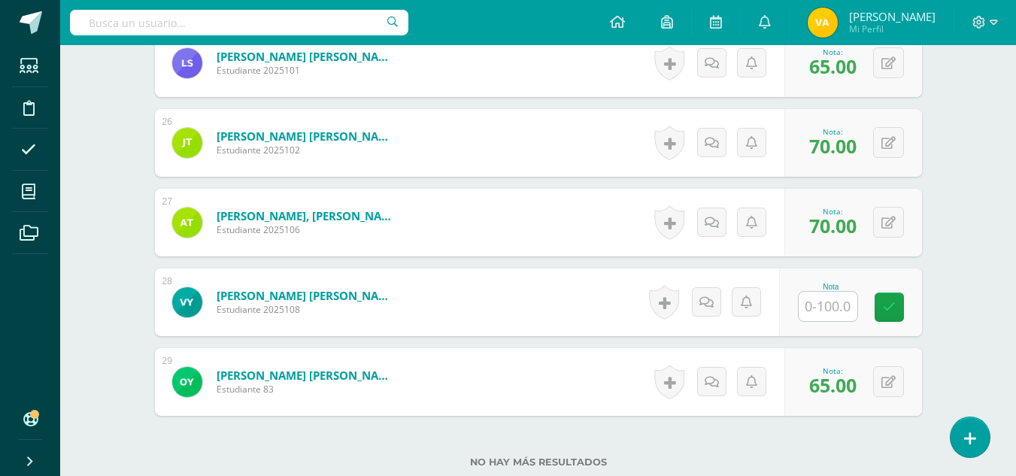
scroll to position [2482, 0]
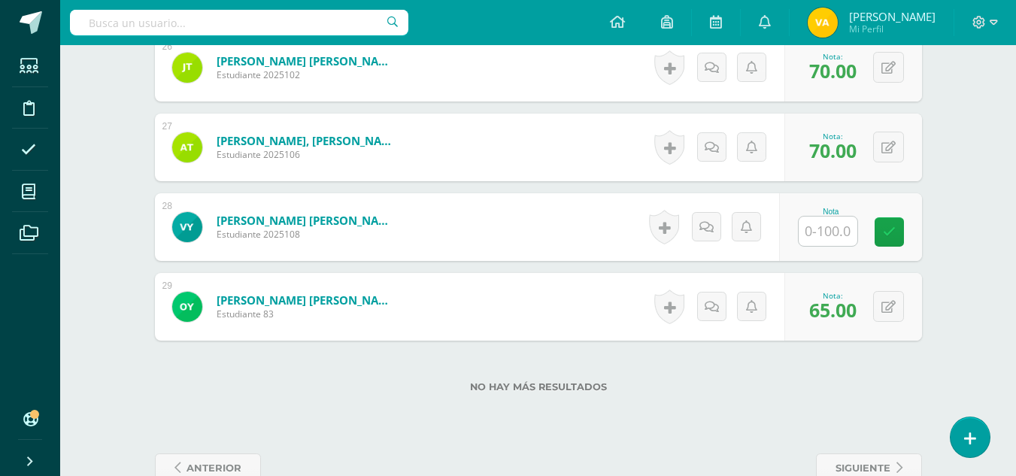
click at [845, 230] on input "text" at bounding box center [828, 231] width 59 height 29
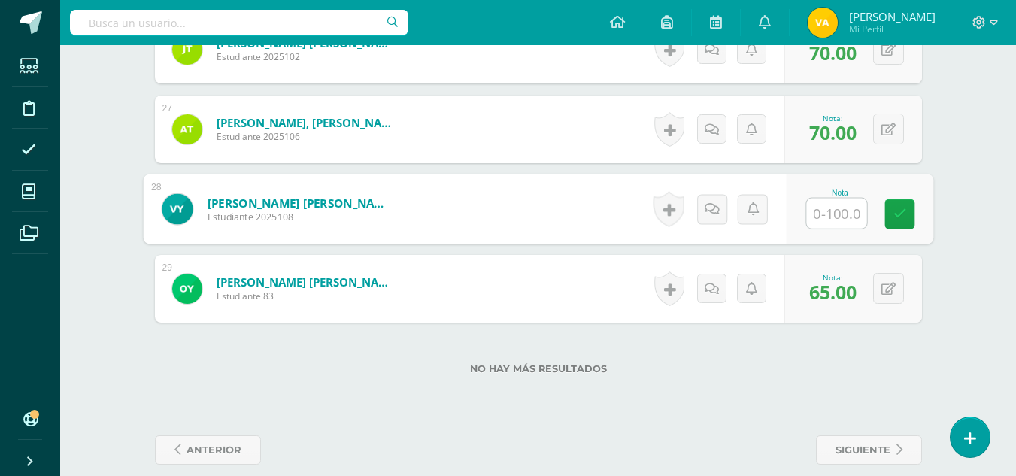
scroll to position [2519, 0]
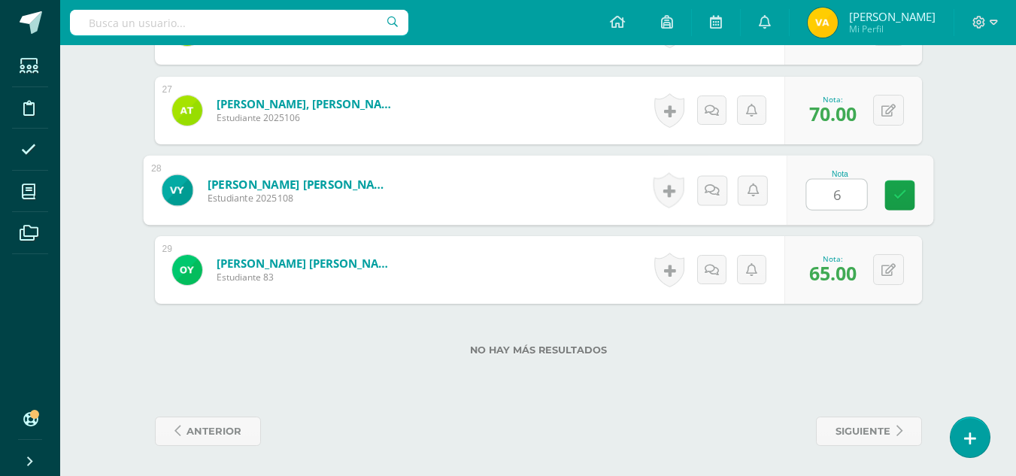
type input "65"
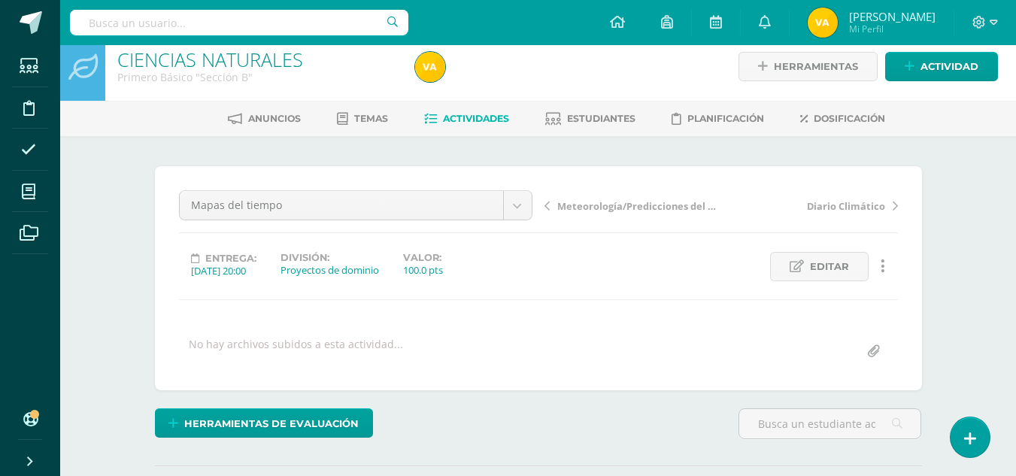
scroll to position [0, 0]
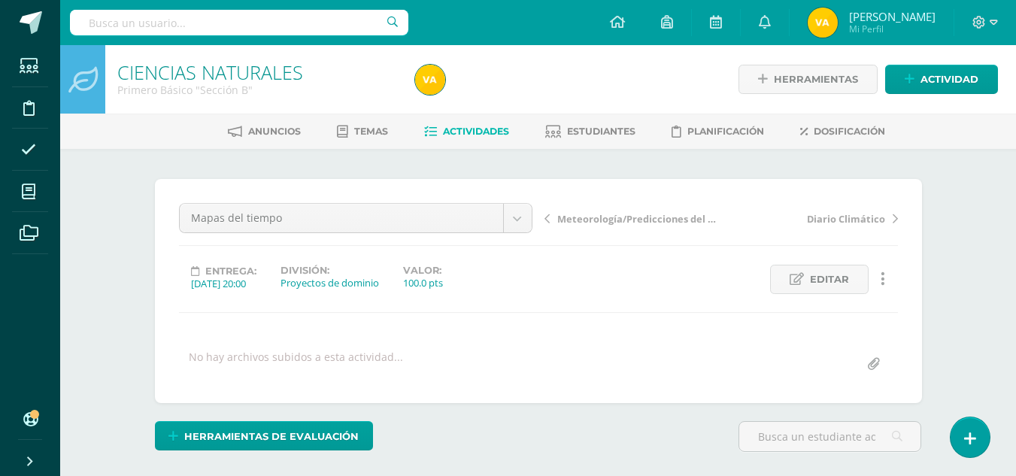
click at [458, 138] on link "Actividades" at bounding box center [466, 132] width 85 height 24
